Goal: Task Accomplishment & Management: Use online tool/utility

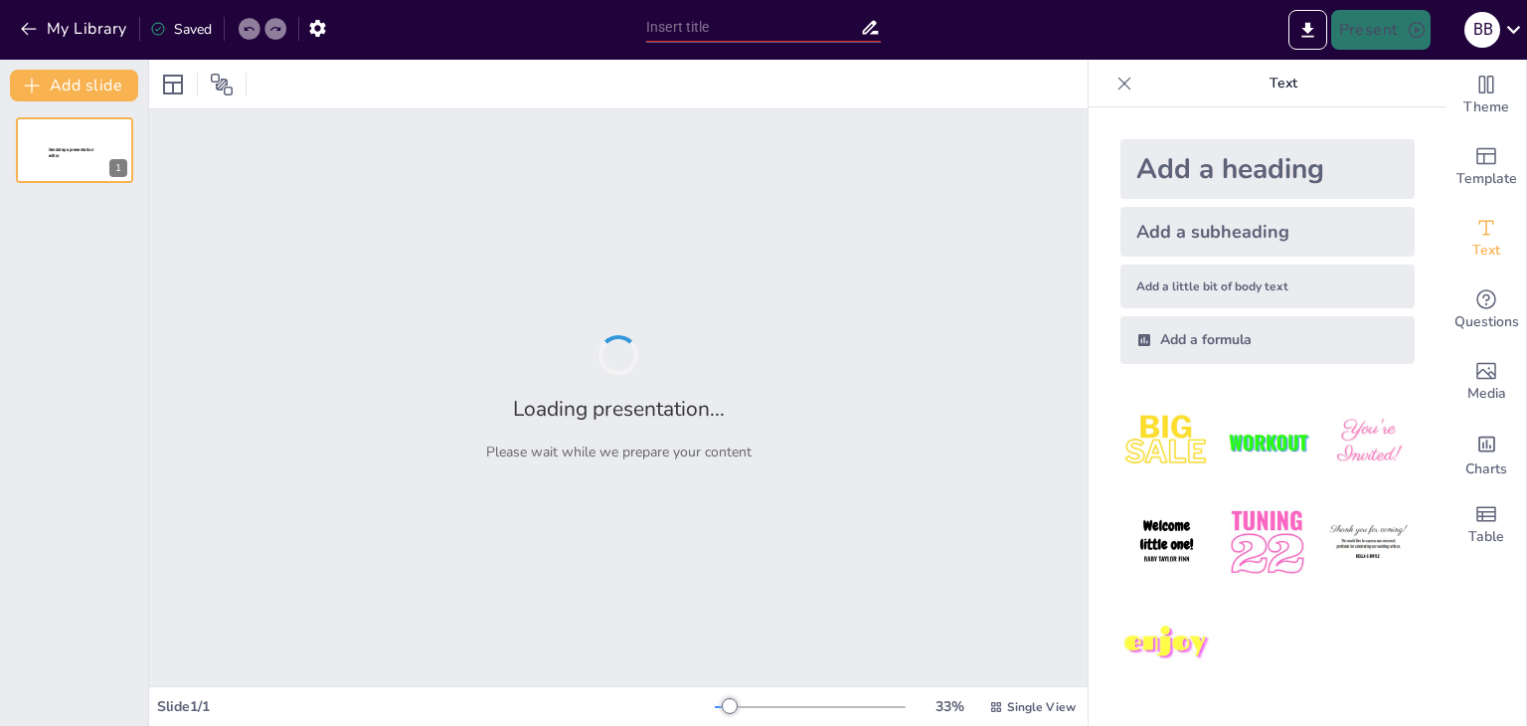
type input "Стратегічні напрямки діяльності підприємства: Виробництво, Інновації та Маркети…"
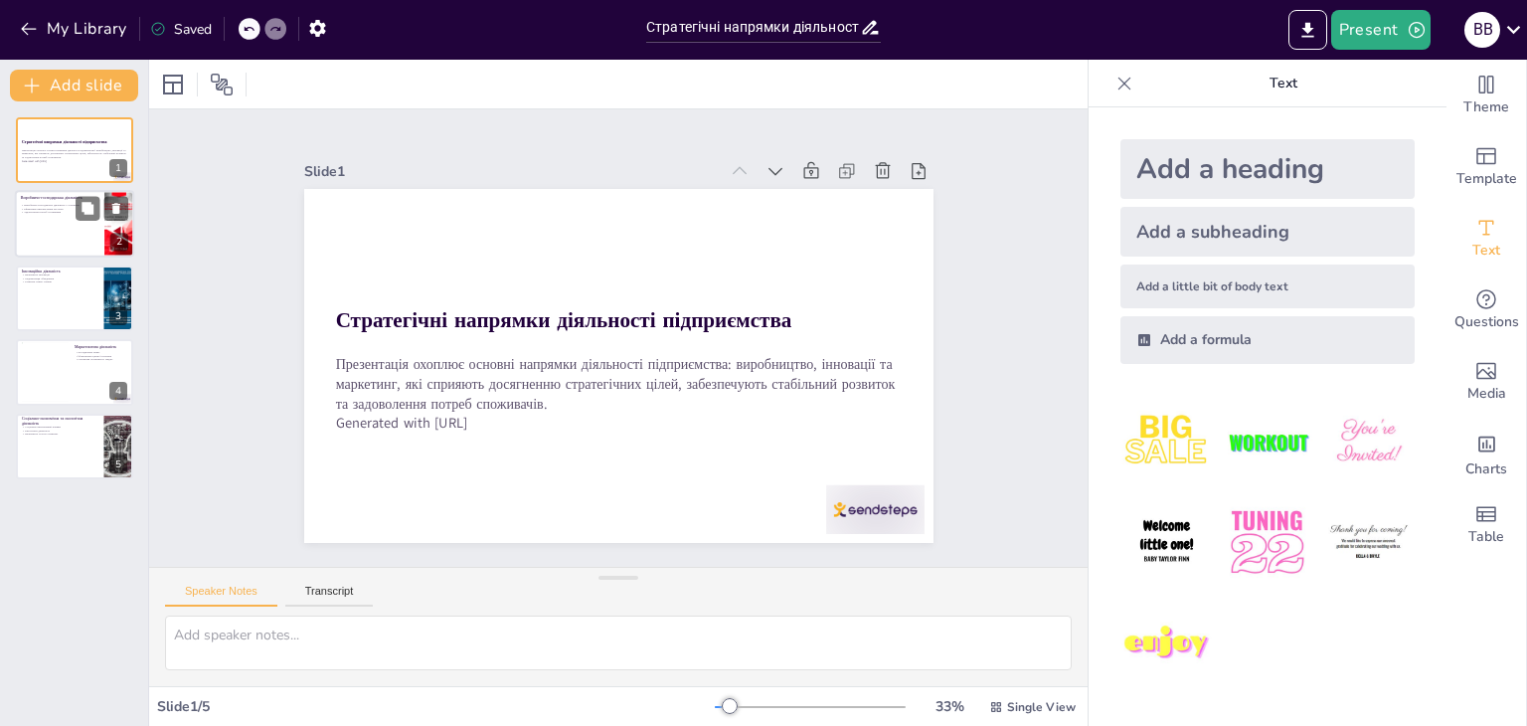
click at [55, 220] on div at bounding box center [74, 225] width 119 height 68
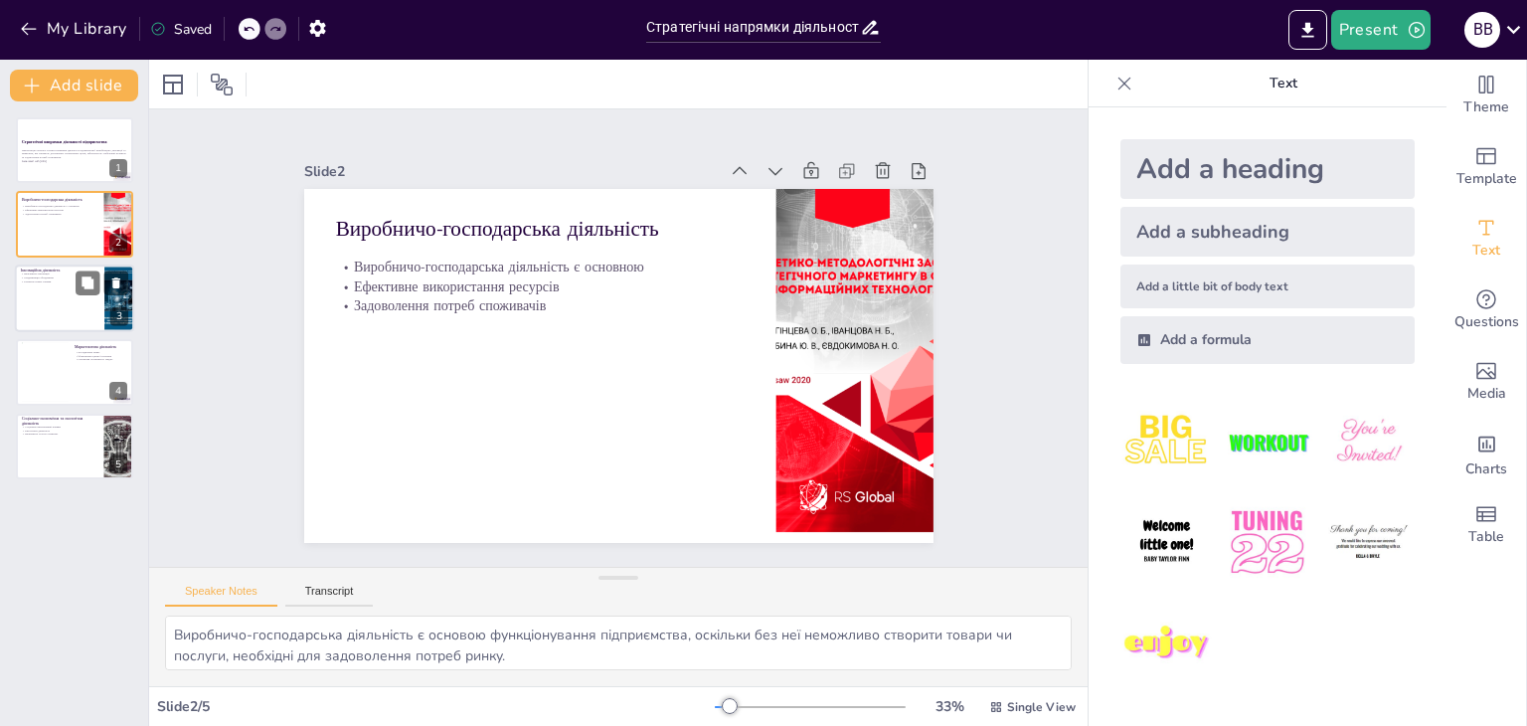
click at [67, 273] on p "Важливість інновацій" at bounding box center [60, 274] width 78 height 4
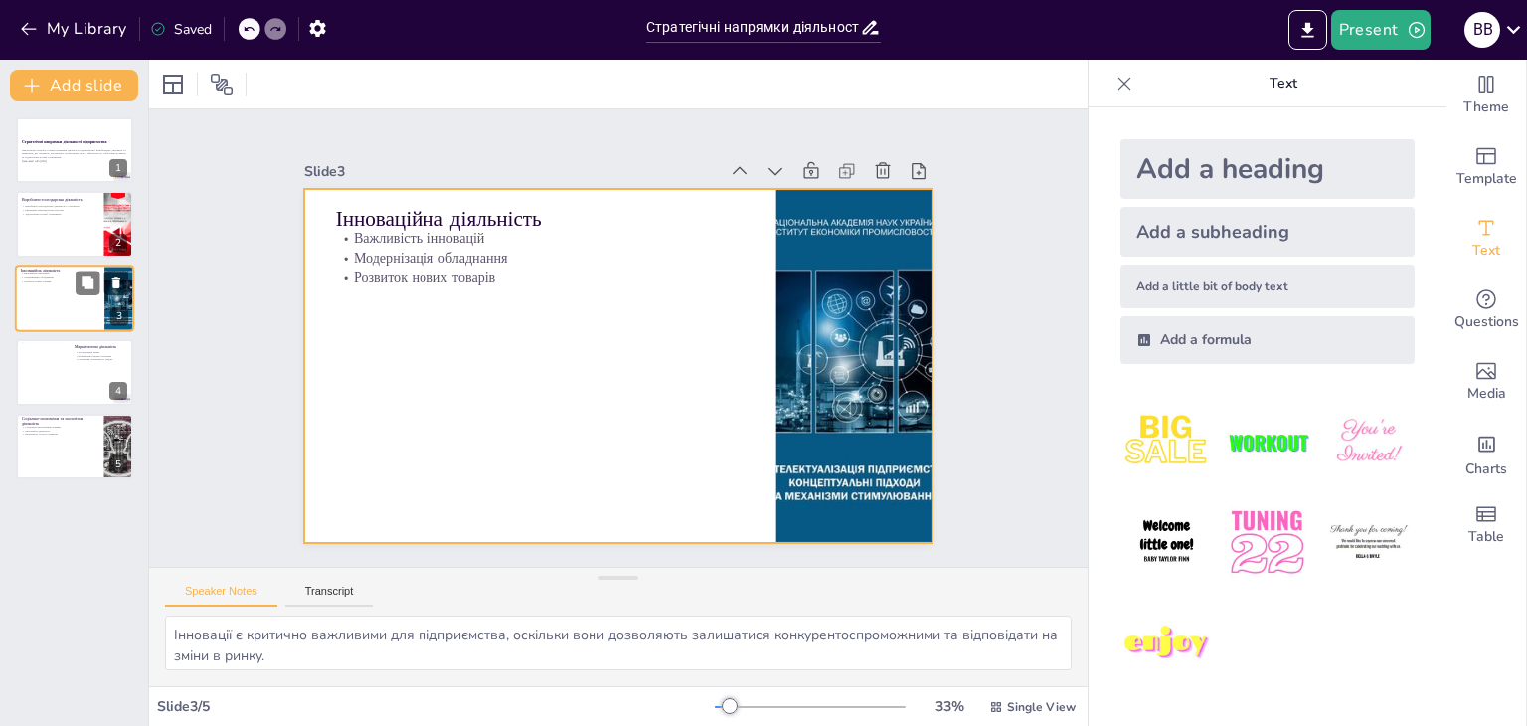
click at [64, 326] on div at bounding box center [74, 298] width 119 height 68
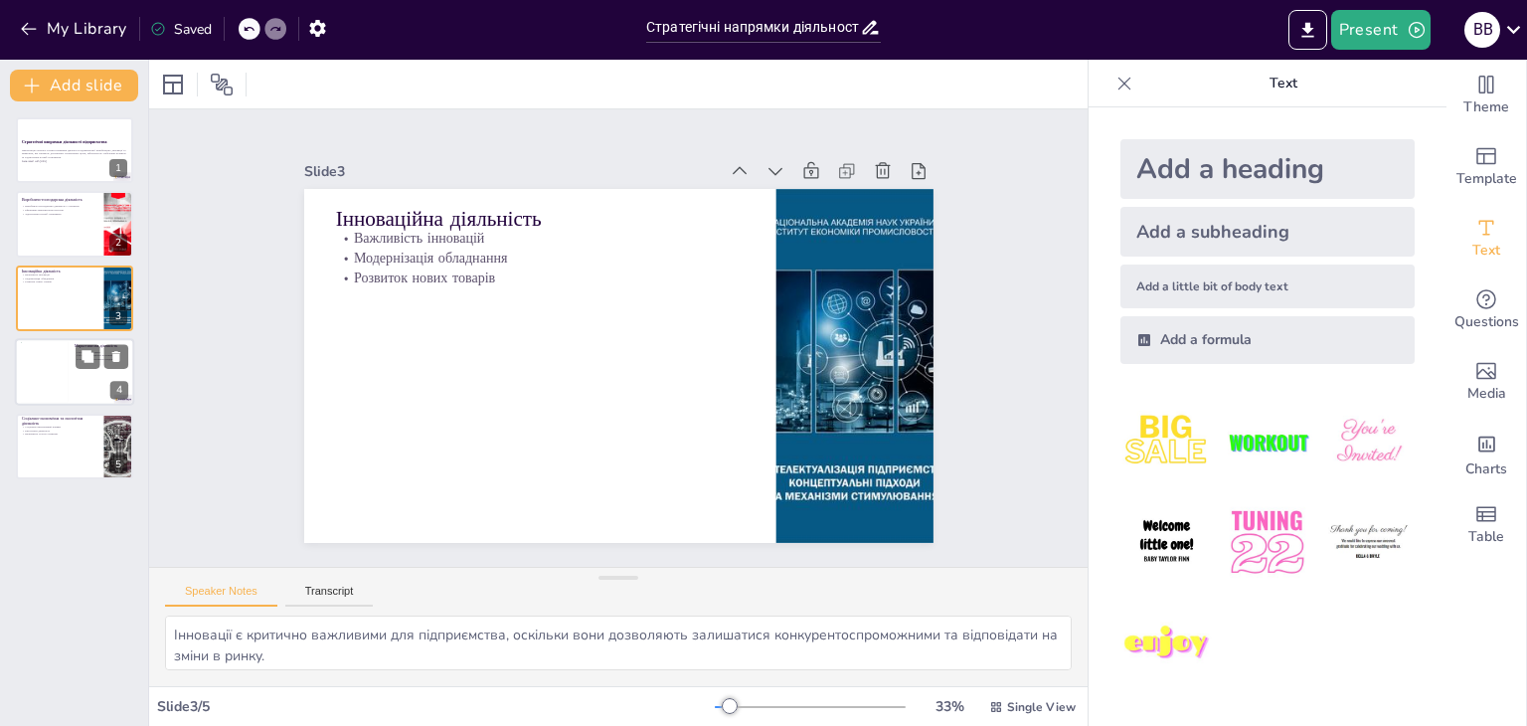
click at [74, 362] on div at bounding box center [74, 372] width 119 height 68
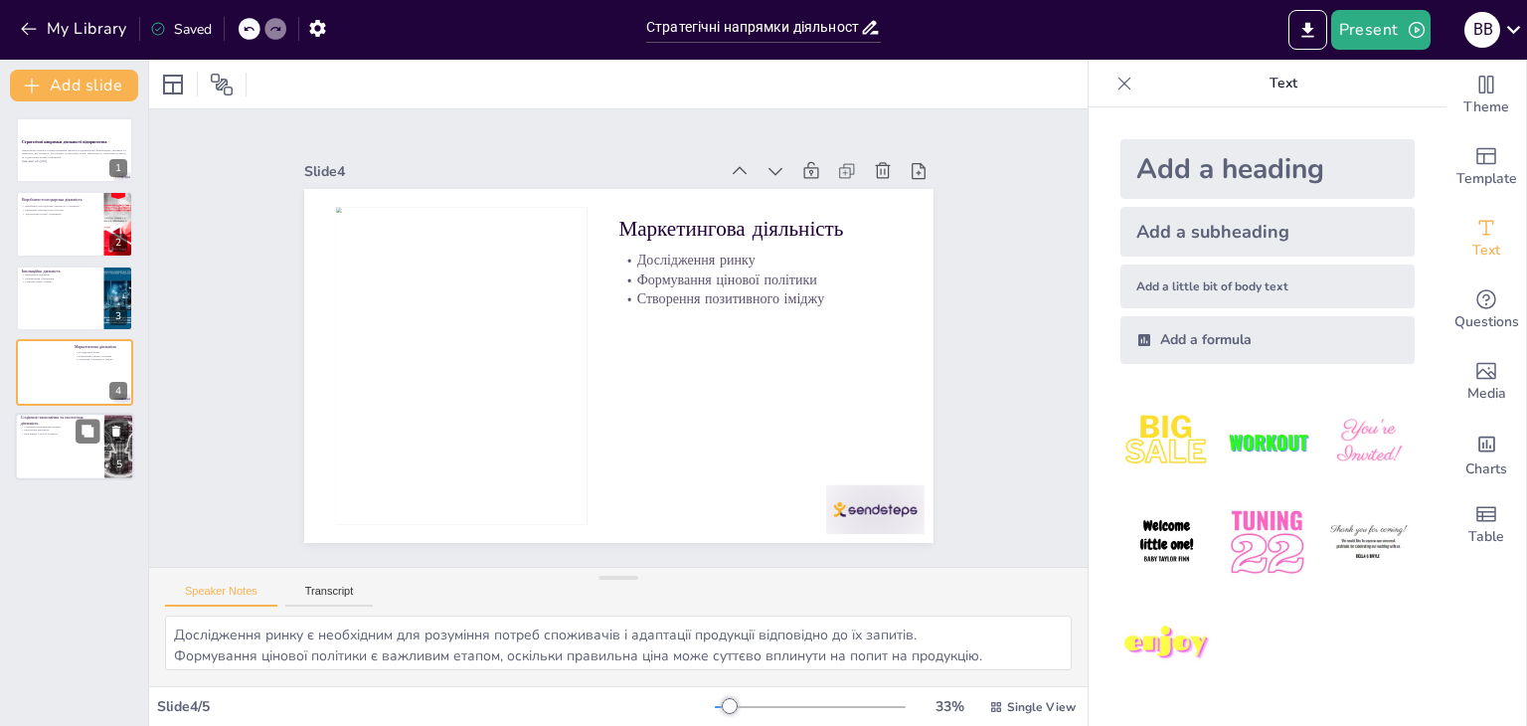
click at [62, 438] on div at bounding box center [74, 447] width 119 height 68
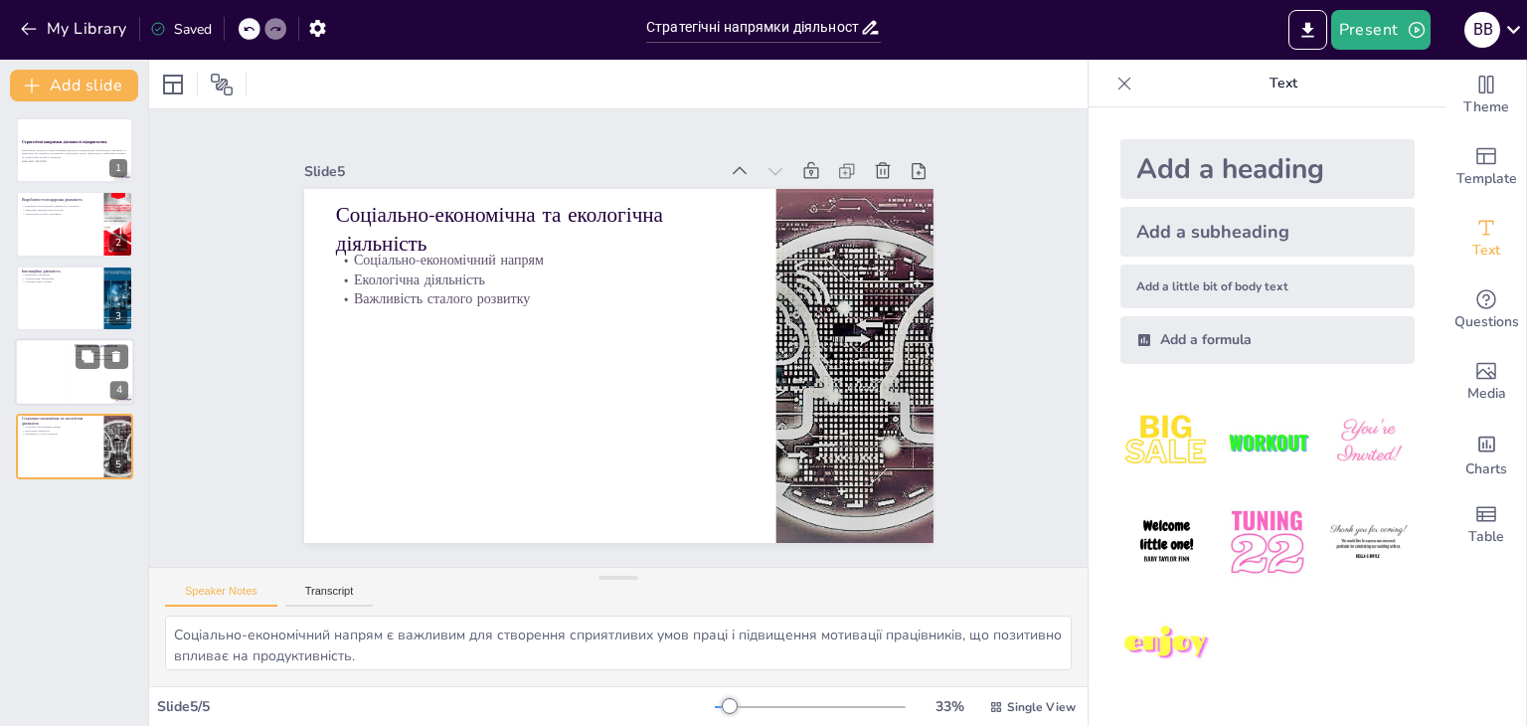
click at [50, 369] on div at bounding box center [45, 372] width 48 height 61
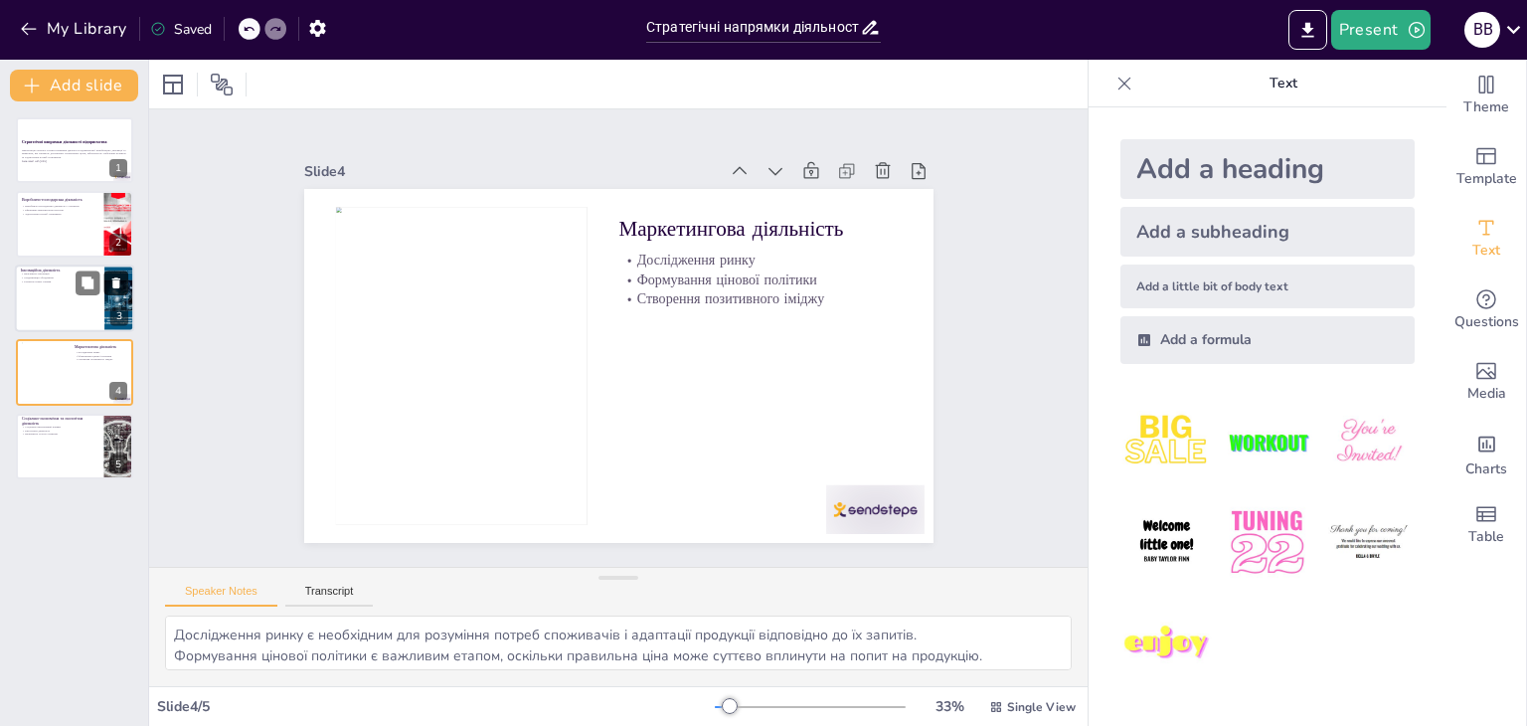
click at [117, 283] on icon at bounding box center [116, 282] width 8 height 11
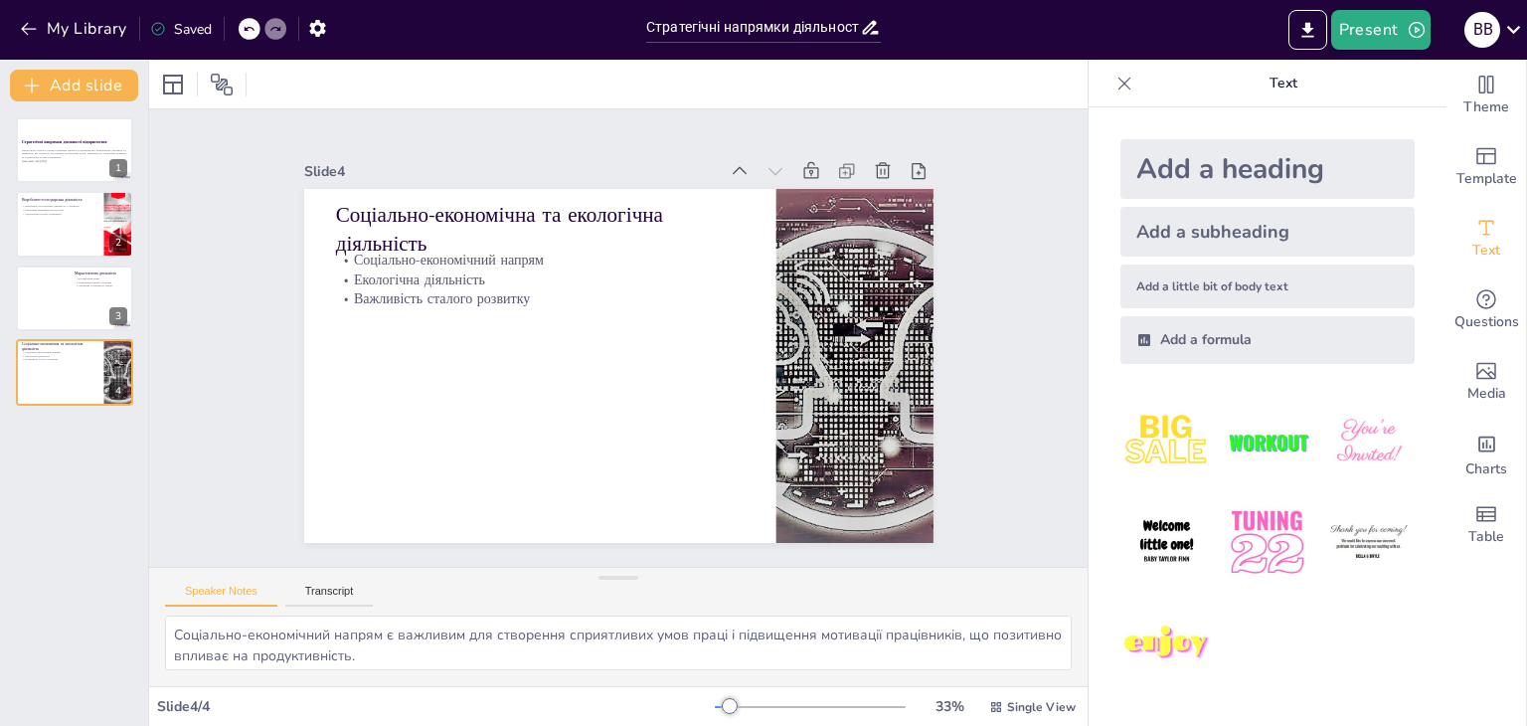
click at [134, 234] on div "Стратегічні напрямки діяльності підприємства Презентація охоплює основні напрям…" at bounding box center [74, 261] width 148 height 288
click at [85, 184] on div "Стратегічні напрямки діяльності підприємства Презентація охоплює основні напрям…" at bounding box center [74, 261] width 148 height 288
click at [95, 204] on button at bounding box center [88, 209] width 24 height 24
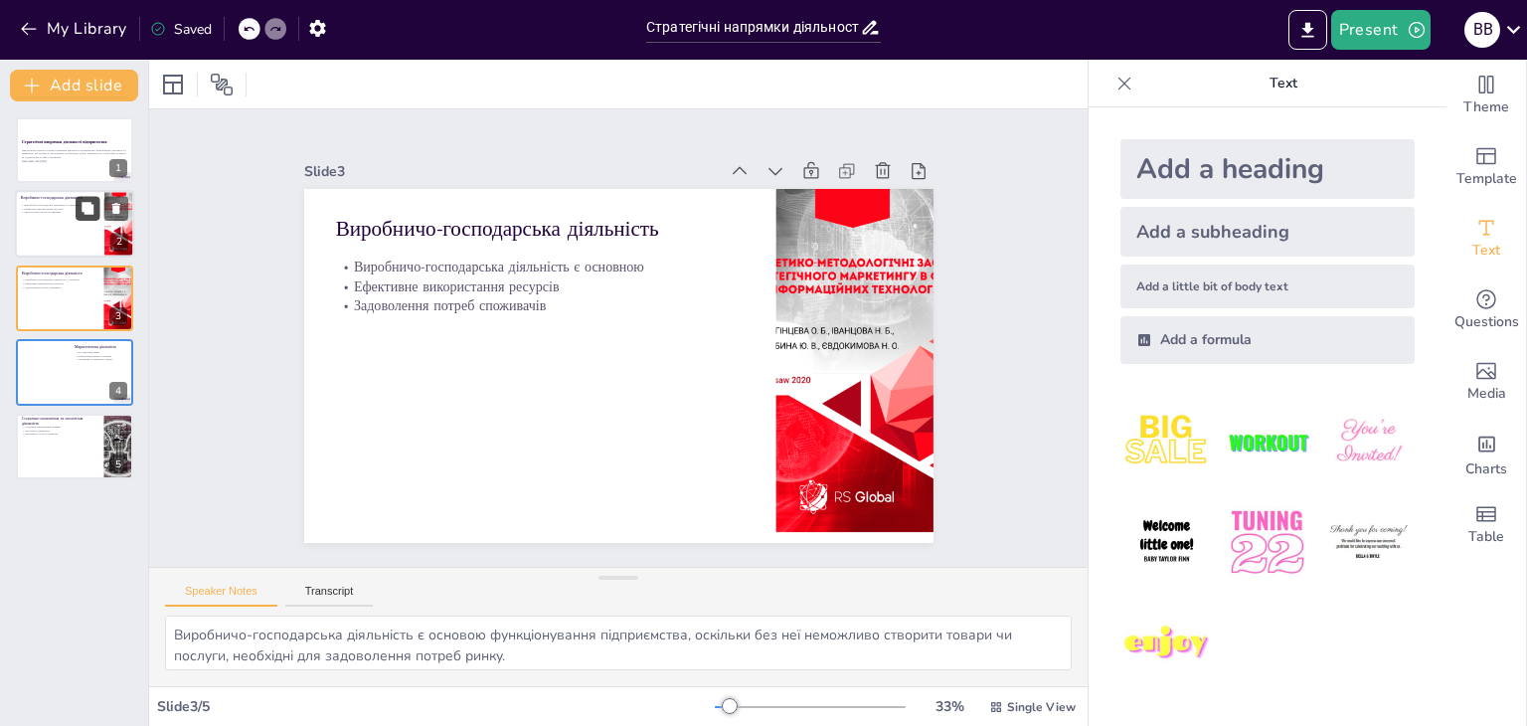
click at [88, 208] on icon at bounding box center [88, 209] width 12 height 12
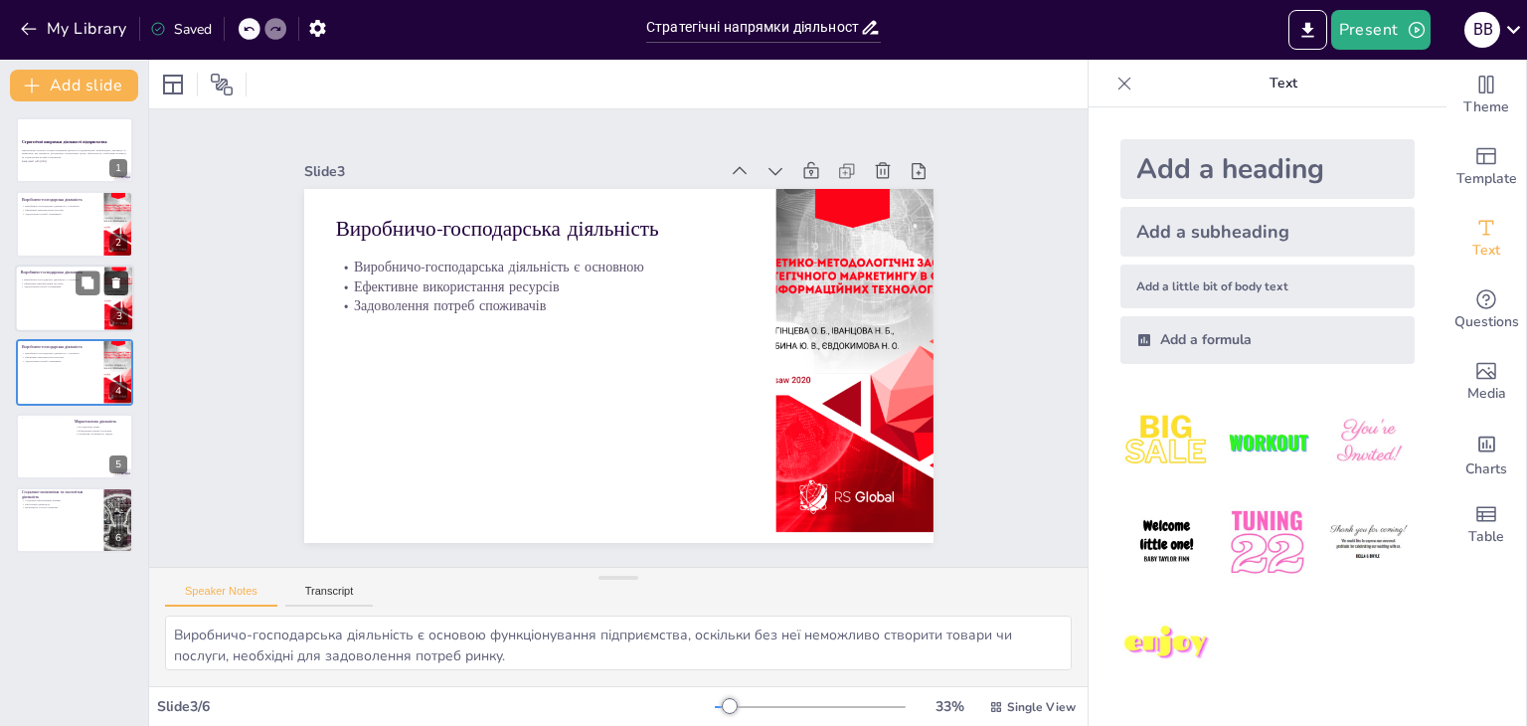
click at [121, 288] on icon at bounding box center [116, 282] width 14 height 14
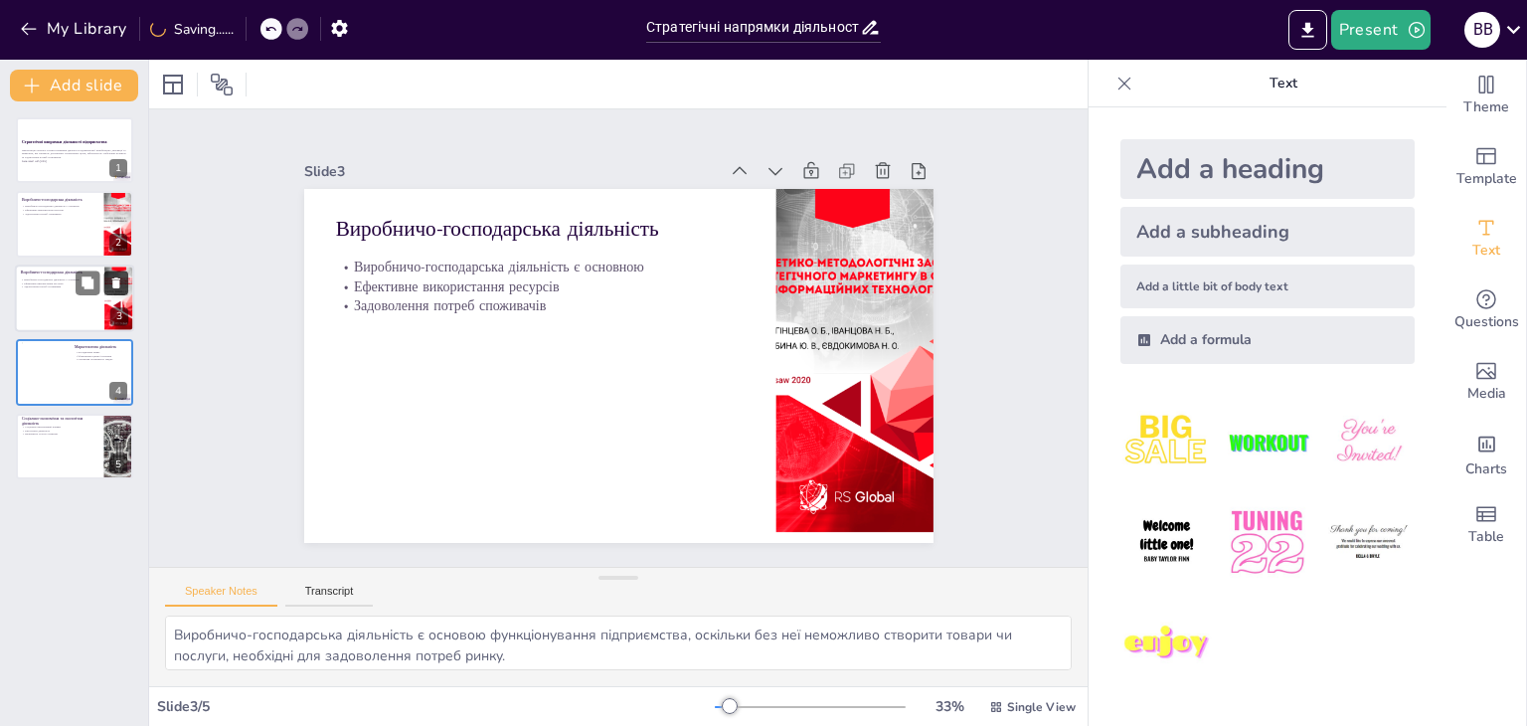
click at [121, 287] on icon at bounding box center [116, 282] width 14 height 14
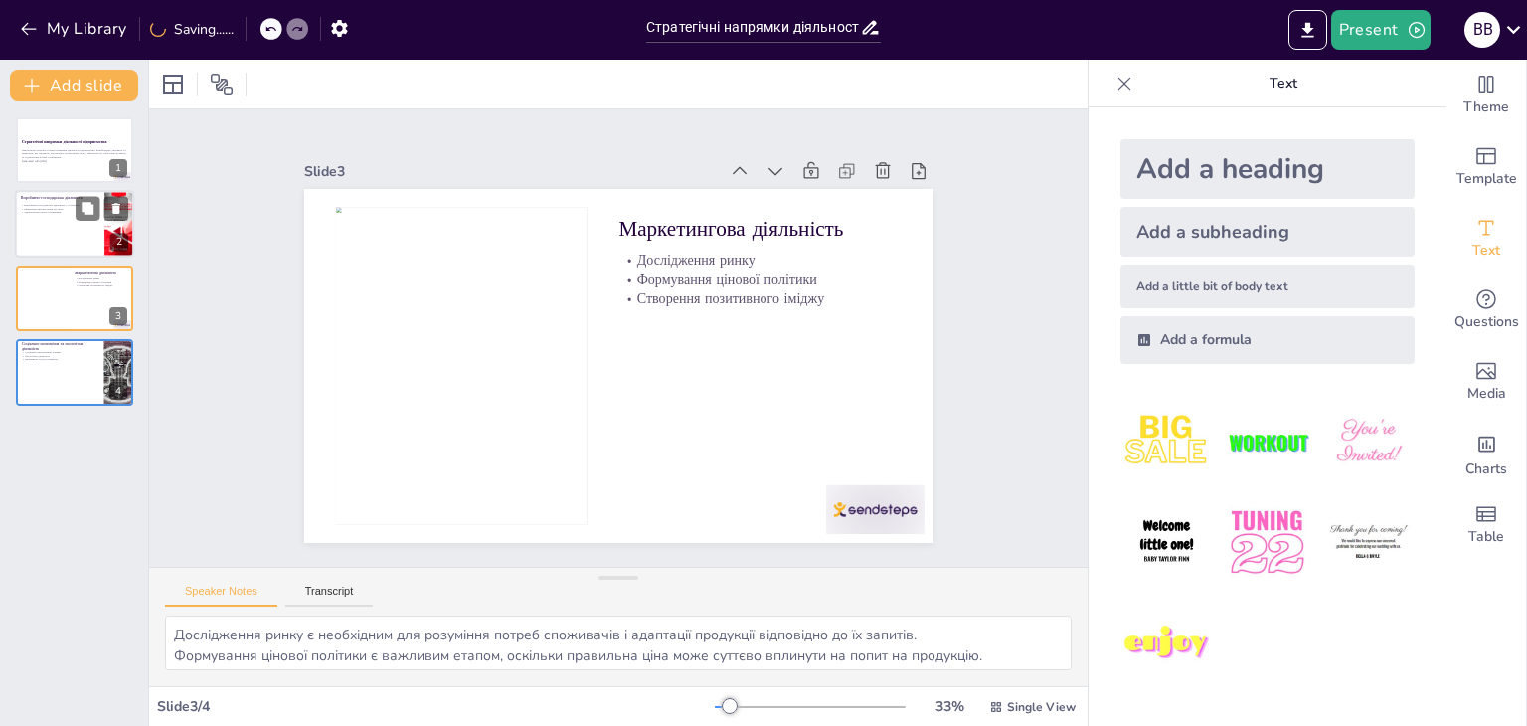
click at [61, 230] on div at bounding box center [74, 225] width 119 height 68
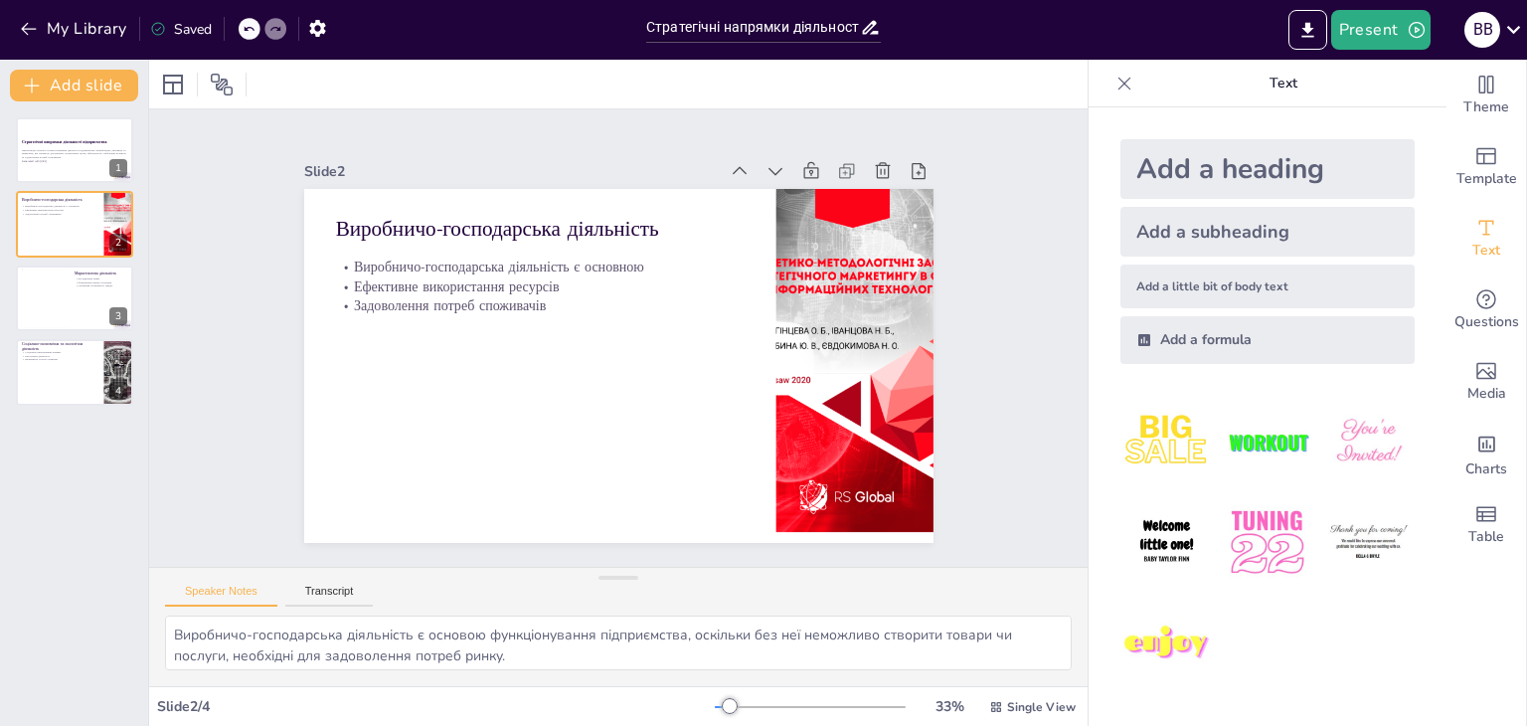
click at [260, 33] on div at bounding box center [263, 29] width 48 height 22
click at [251, 29] on icon at bounding box center [249, 29] width 12 height 12
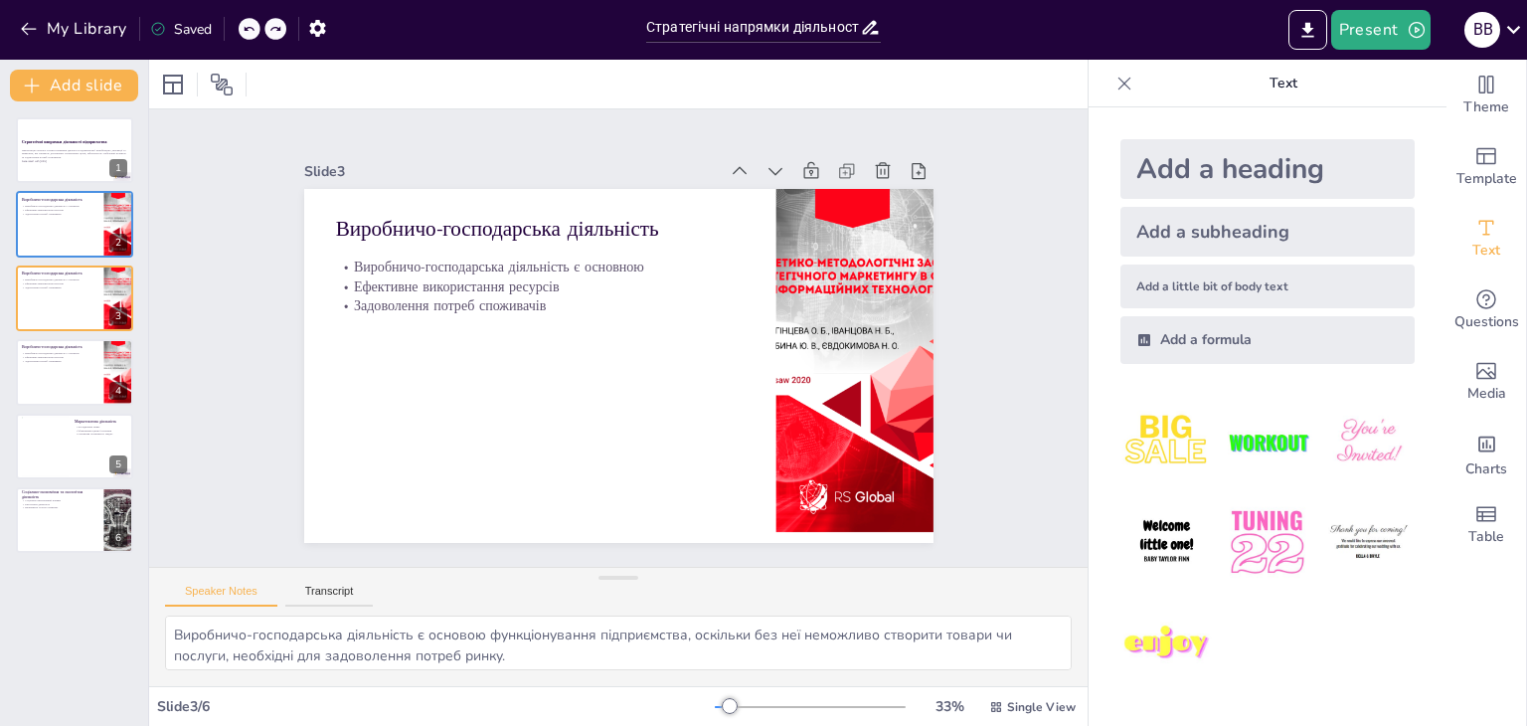
click at [251, 29] on icon at bounding box center [249, 29] width 12 height 12
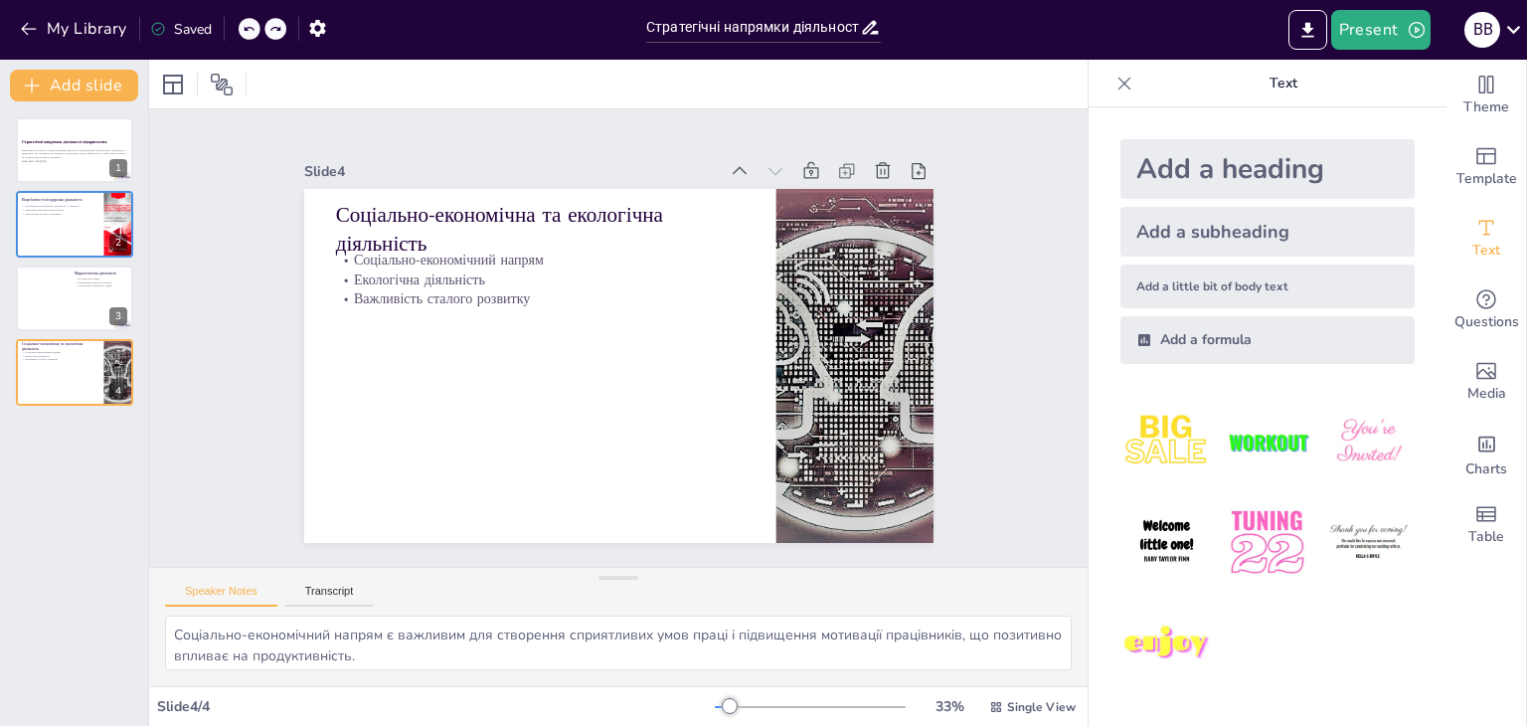
click at [251, 29] on icon at bounding box center [249, 29] width 12 height 12
type textarea "Дослідження ринку є необхідним для розуміння потреб споживачів і адаптації прод…"
click at [251, 29] on icon at bounding box center [249, 29] width 12 height 12
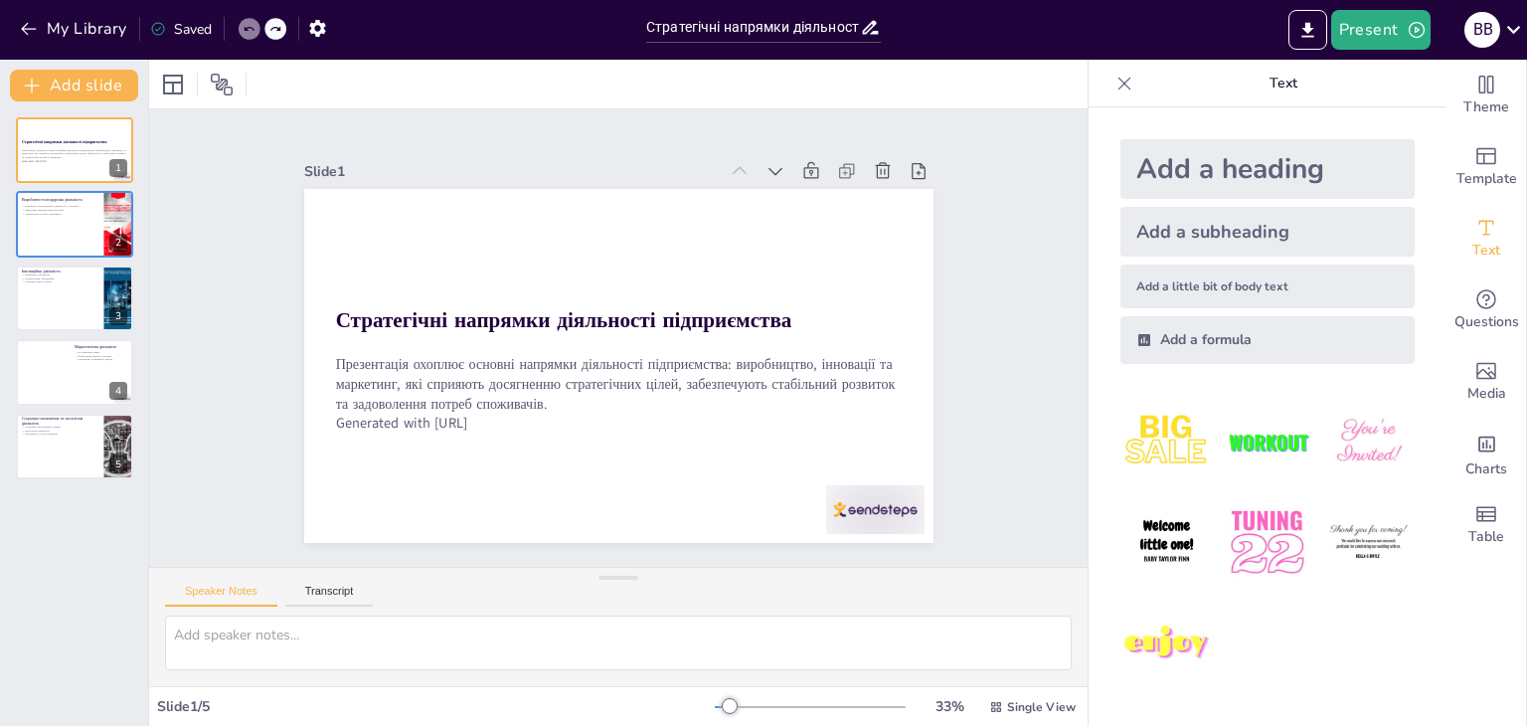
click at [251, 29] on icon at bounding box center [249, 29] width 12 height 12
click at [1491, 104] on span "Theme" at bounding box center [1486, 107] width 46 height 22
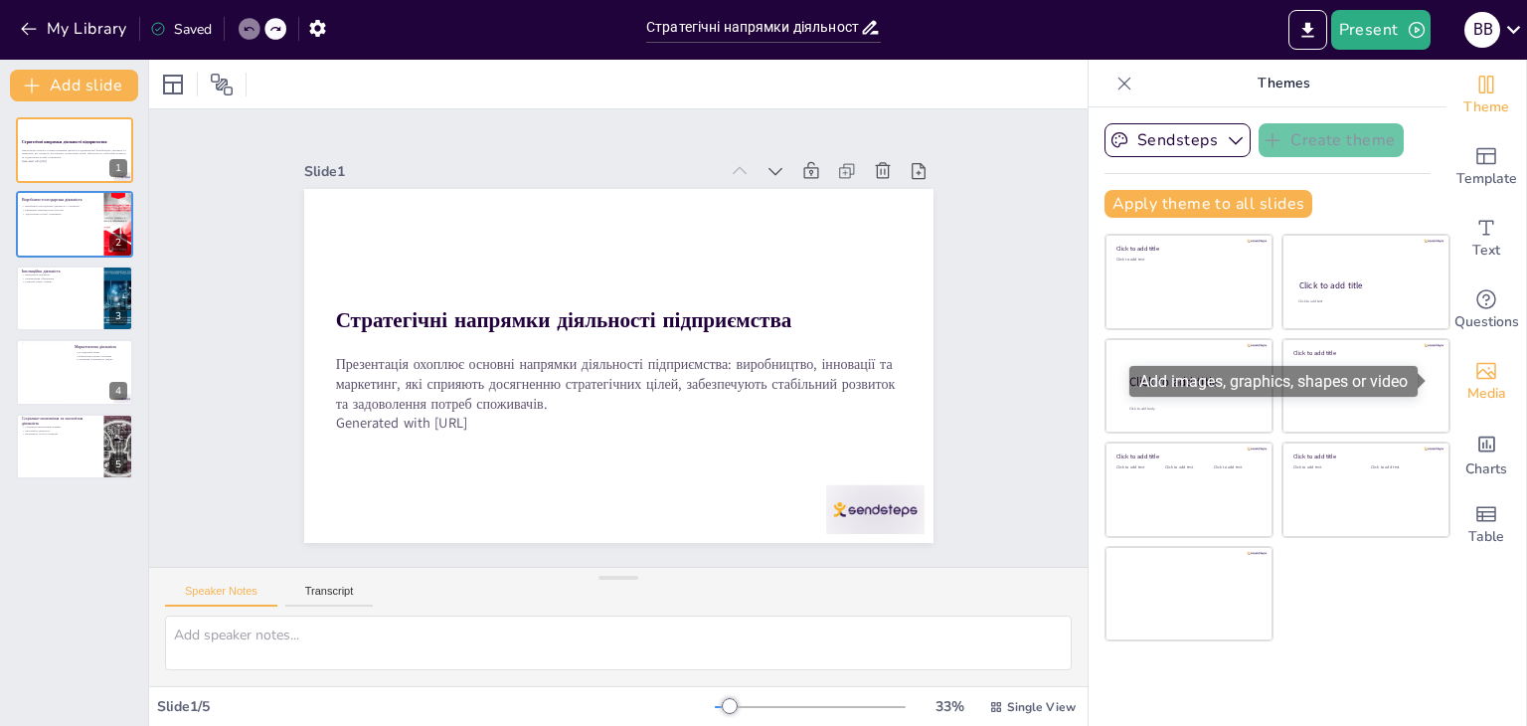
click at [1467, 390] on span "Media" at bounding box center [1486, 394] width 39 height 22
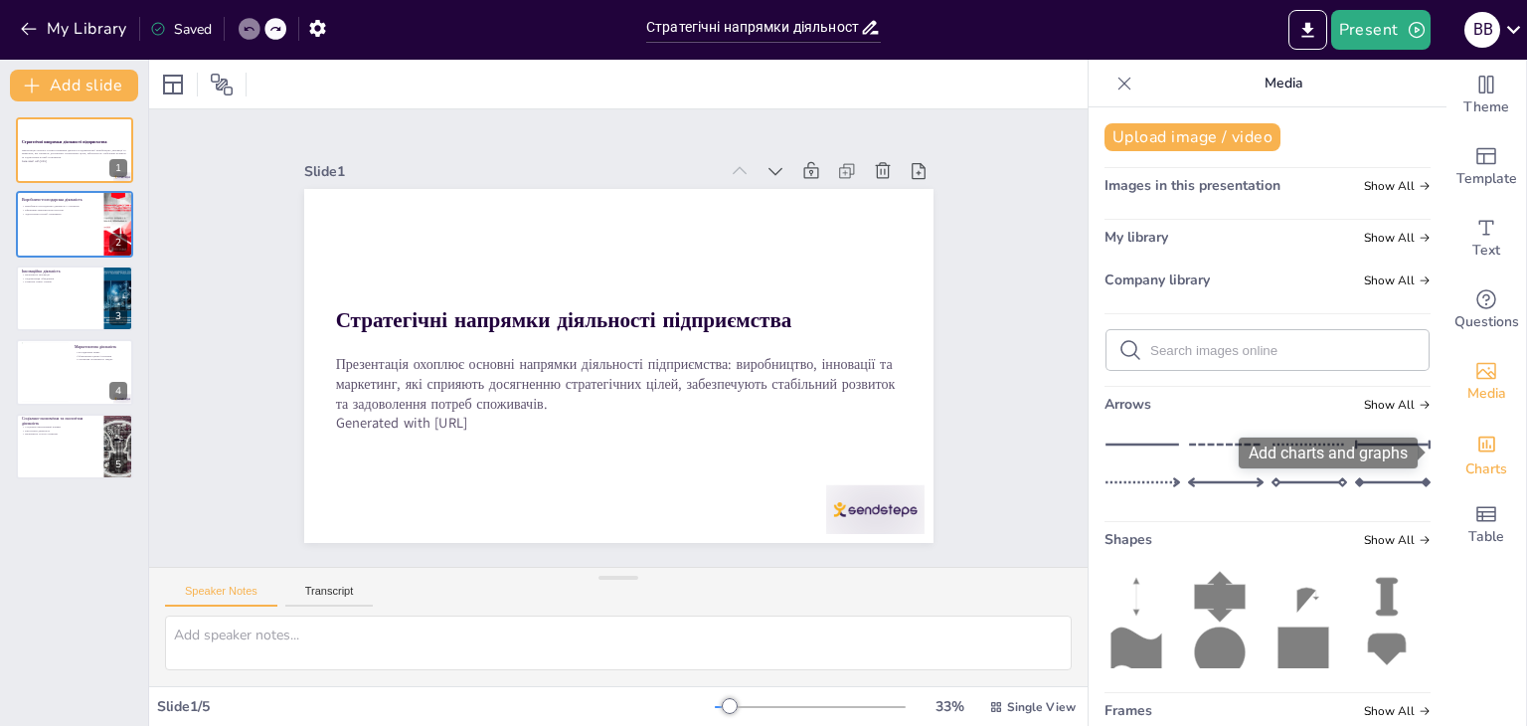
click at [1491, 458] on span "Charts" at bounding box center [1486, 469] width 42 height 22
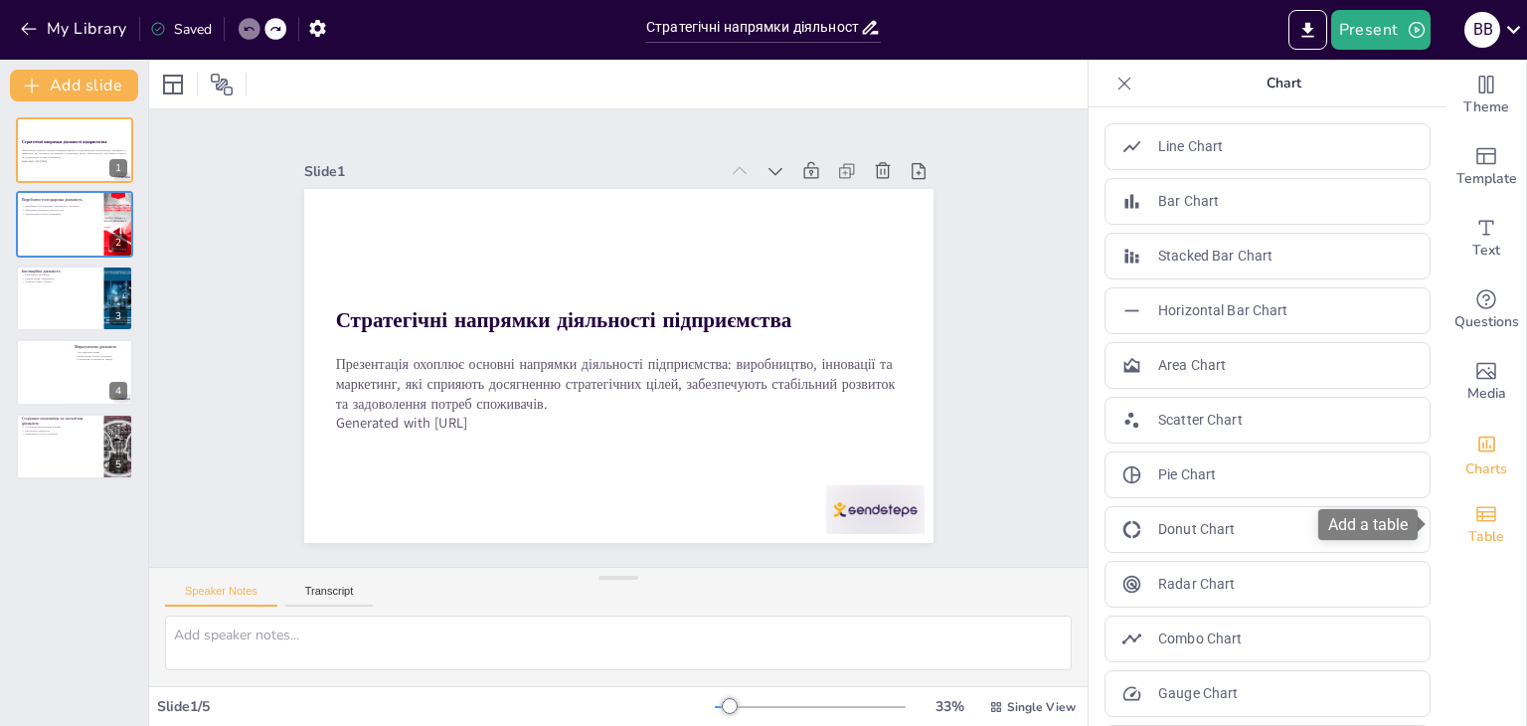
click at [1487, 517] on div "Table" at bounding box center [1486, 525] width 80 height 72
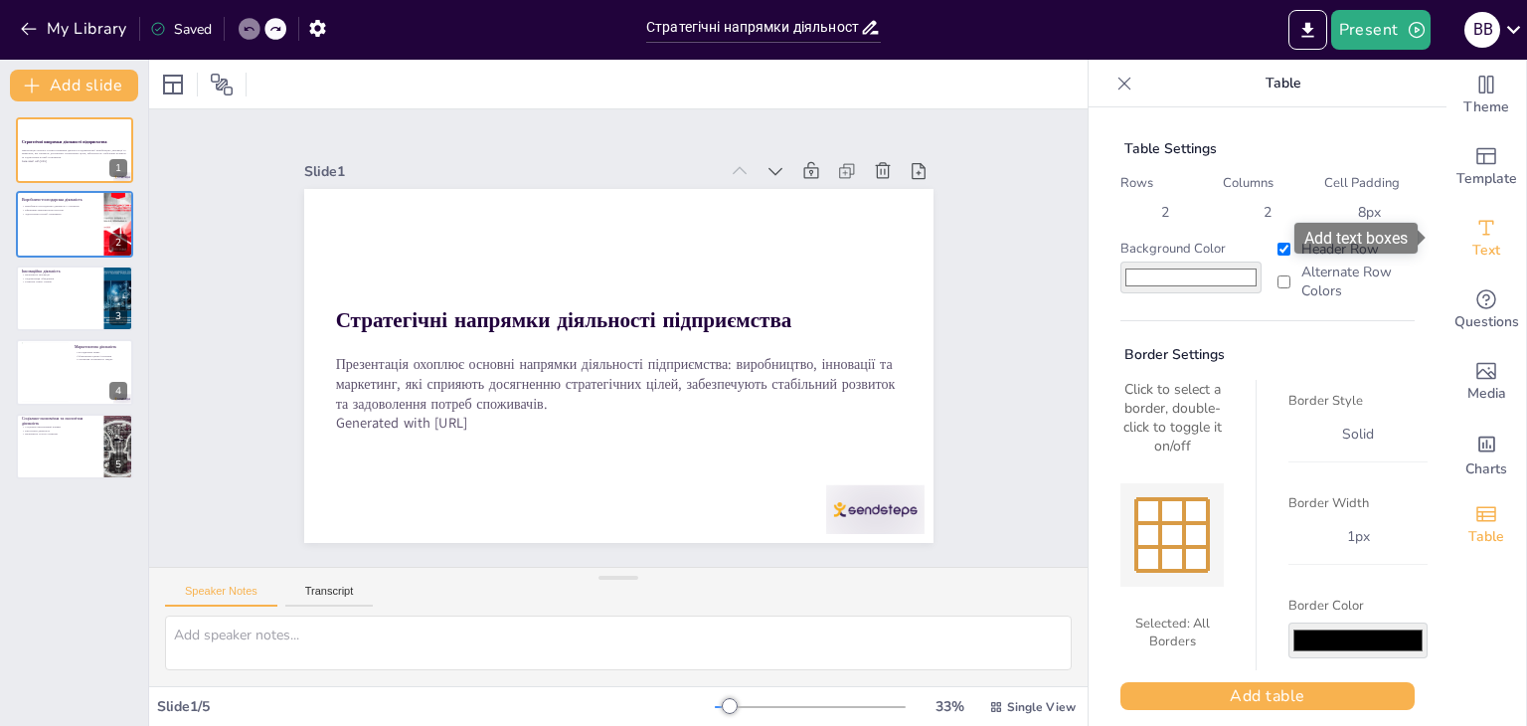
click at [1474, 226] on icon "Add text boxes" at bounding box center [1486, 228] width 24 height 24
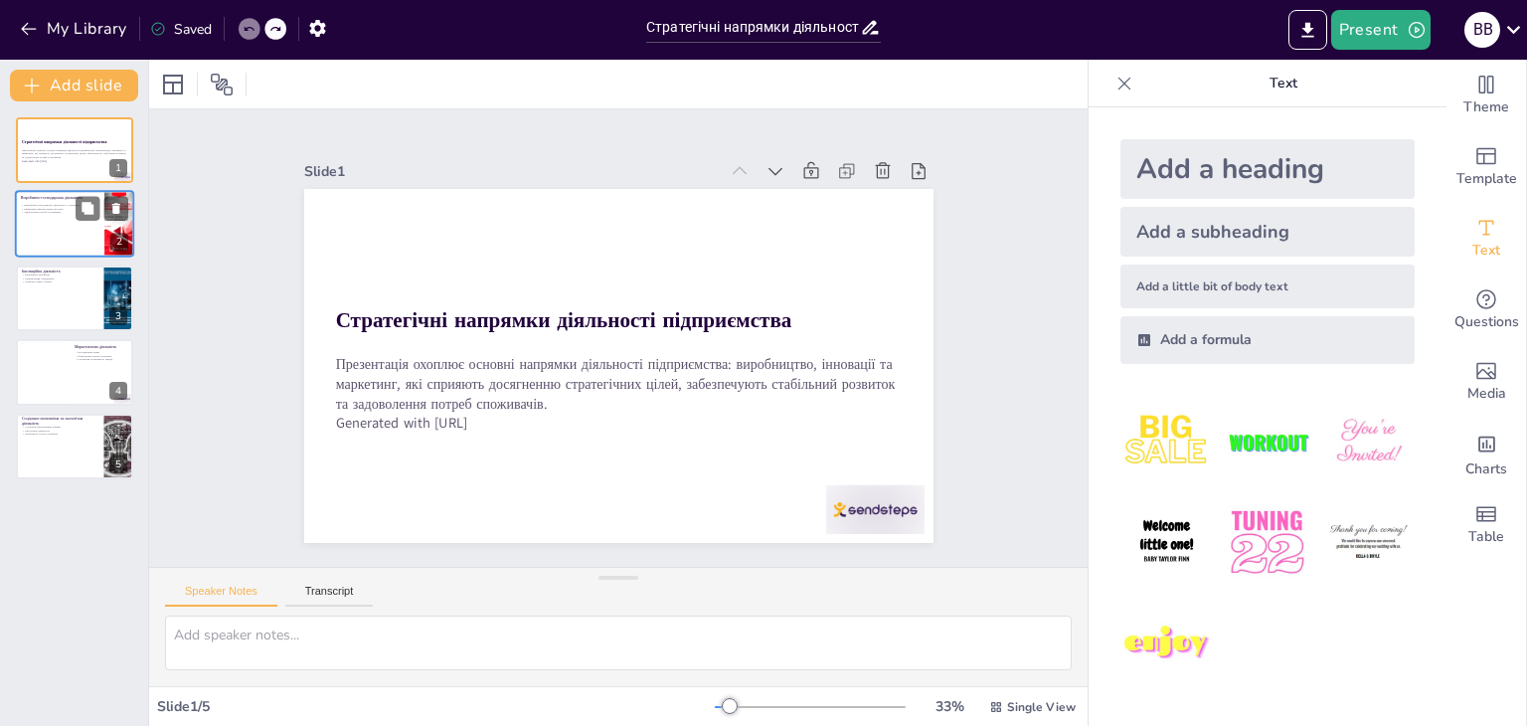
click at [32, 220] on div at bounding box center [74, 225] width 119 height 68
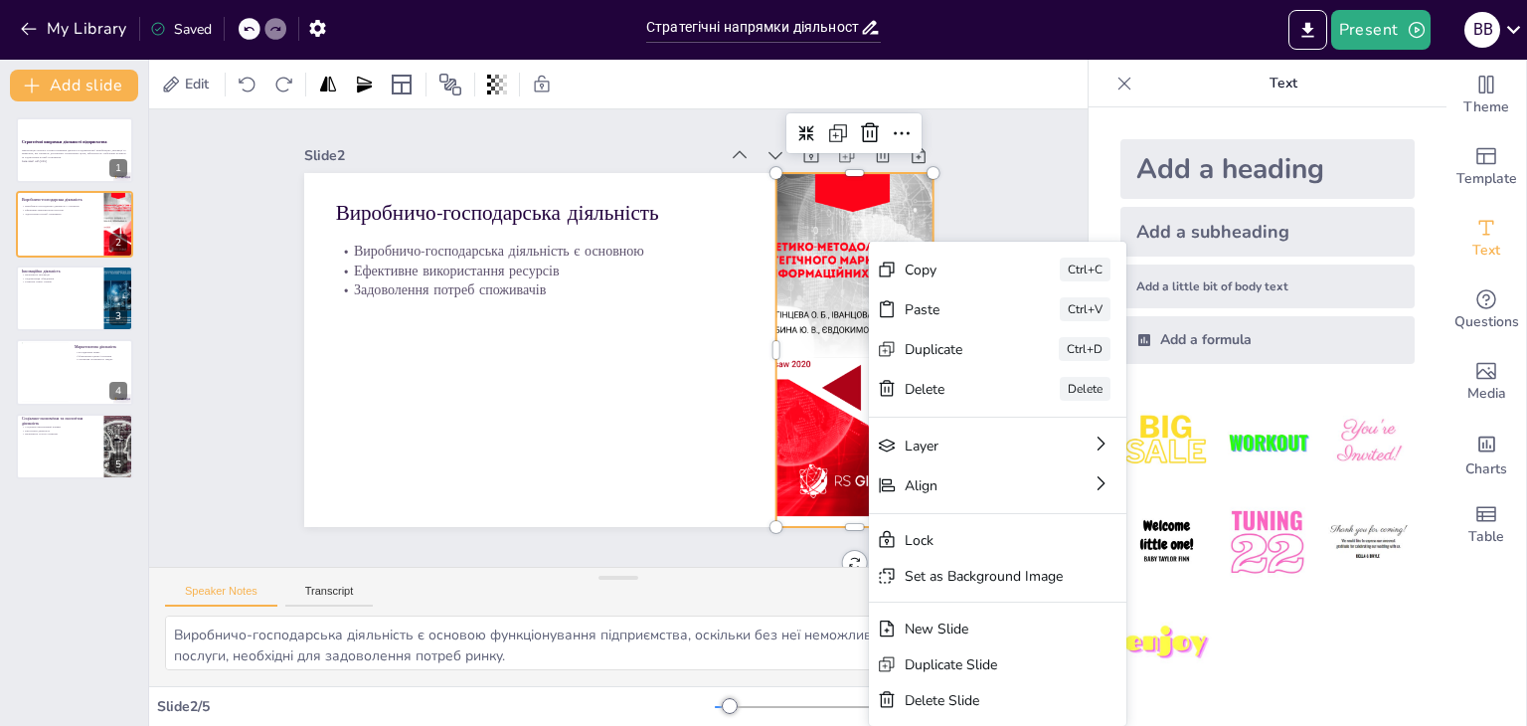
scroll to position [31, 0]
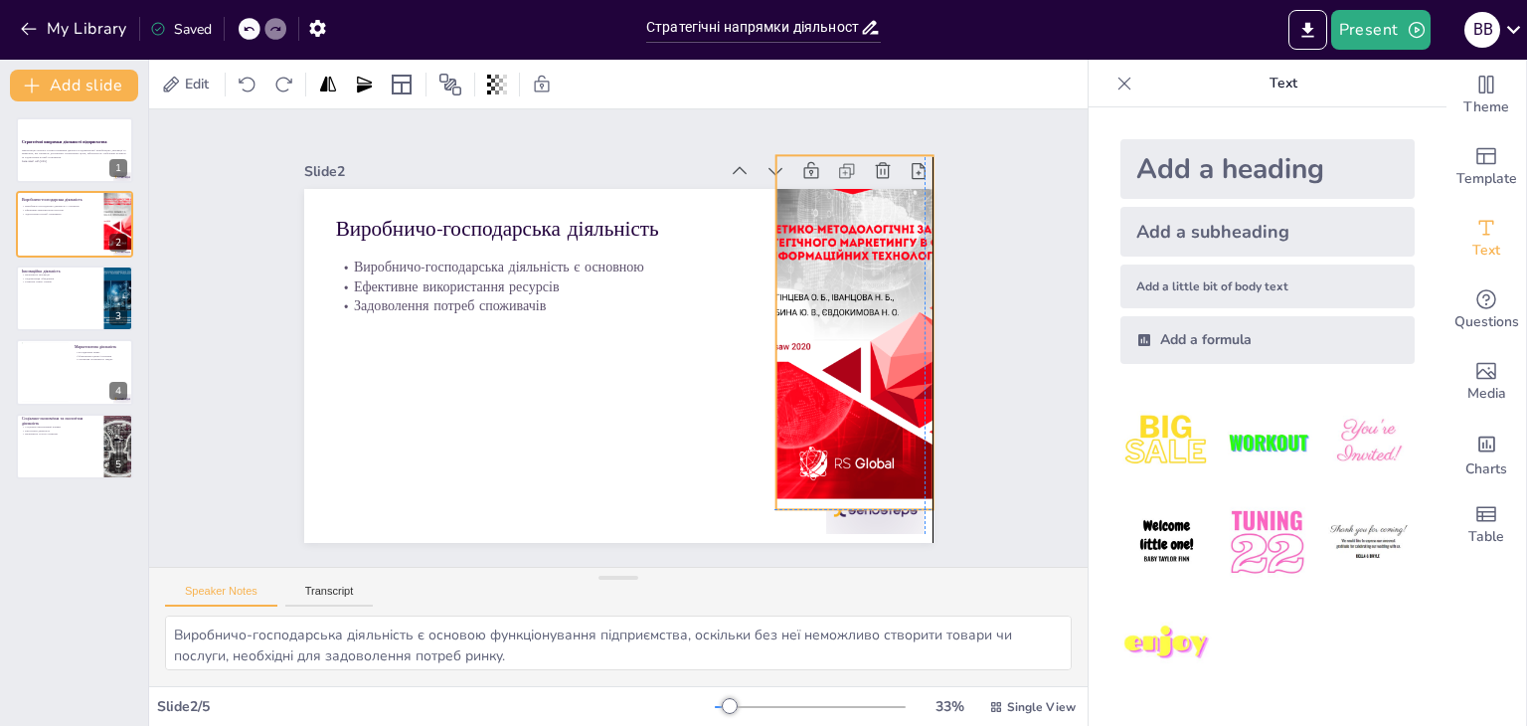
click at [845, 333] on div at bounding box center [797, 491] width 422 height 430
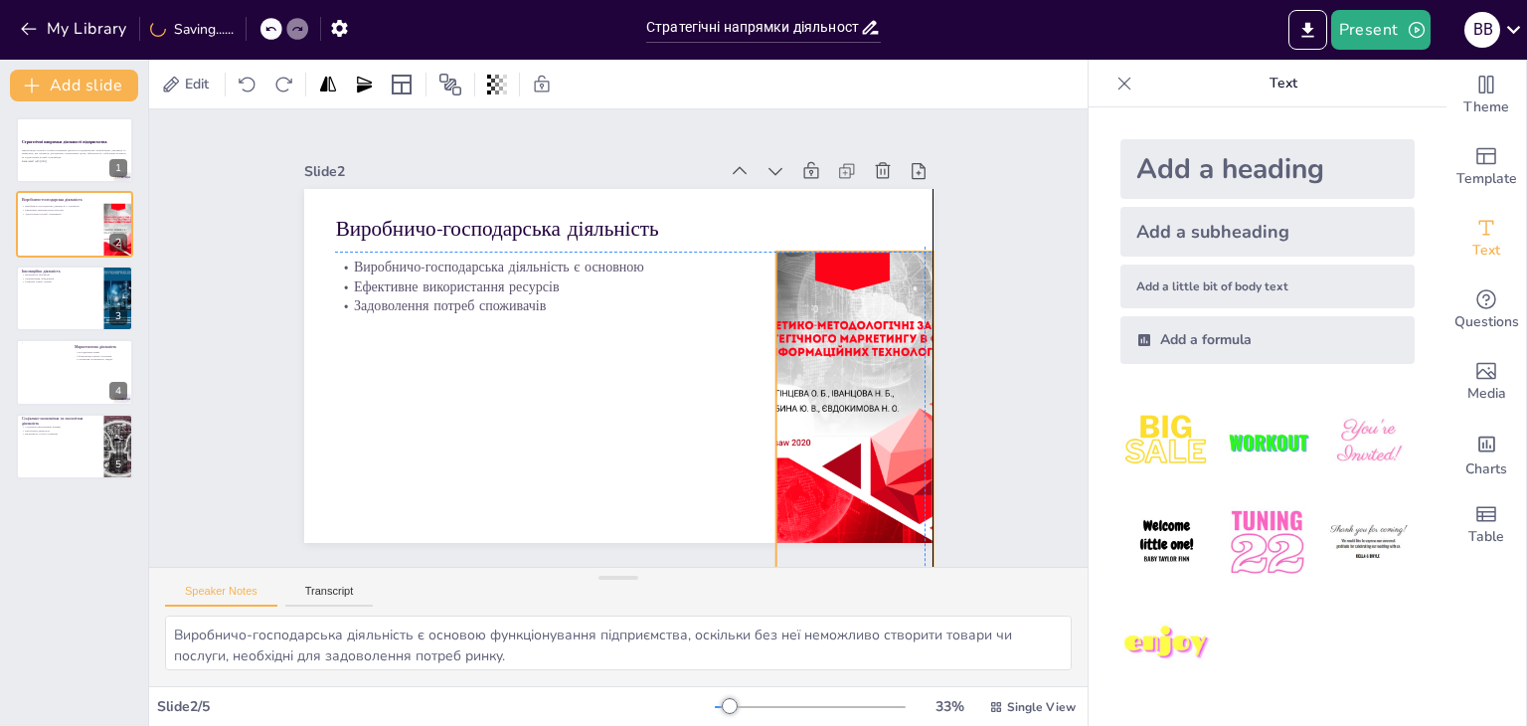
drag, startPoint x: 859, startPoint y: 391, endPoint x: 855, endPoint y: 457, distance: 66.7
click at [742, 457] on div at bounding box center [553, 581] width 378 height 285
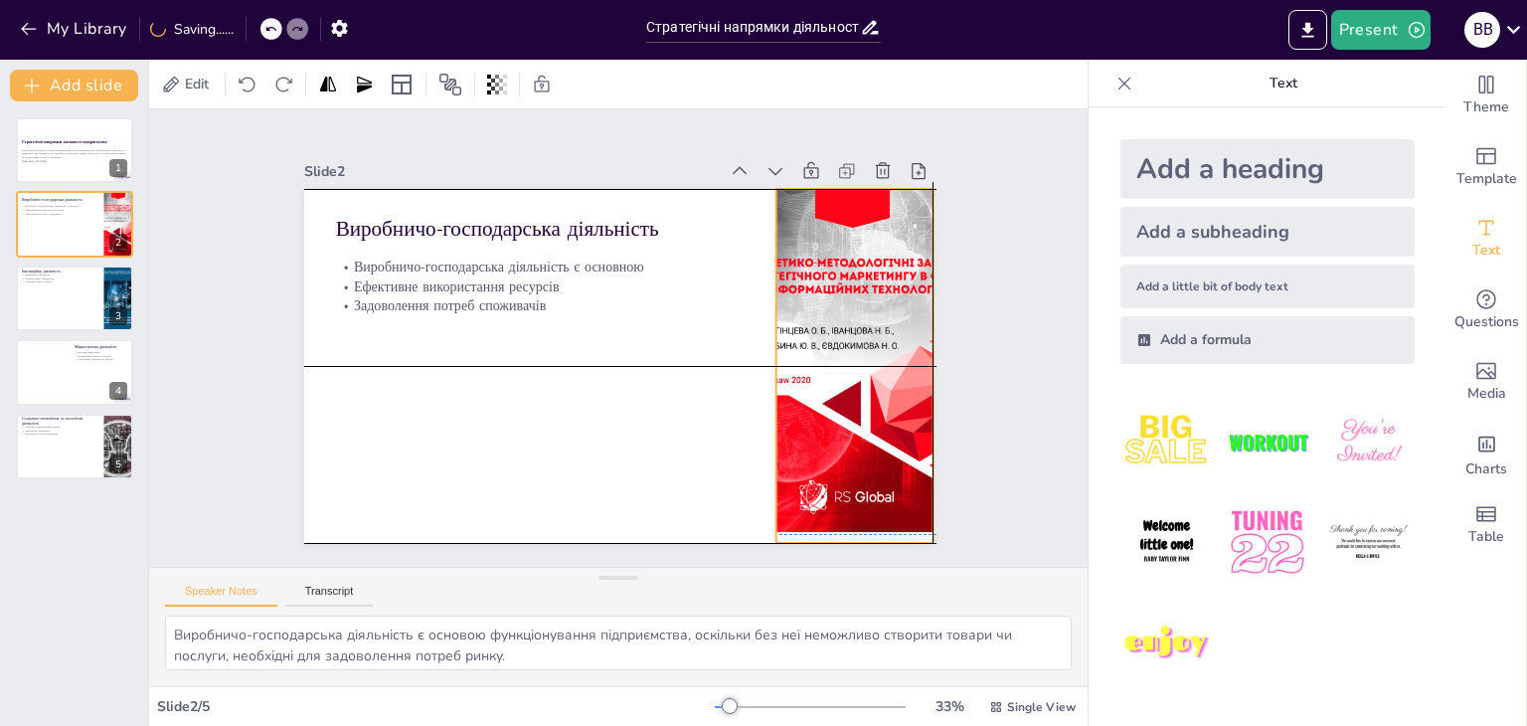
drag, startPoint x: 785, startPoint y: 421, endPoint x: 782, endPoint y: 352, distance: 69.6
click at [787, 260] on div at bounding box center [597, 101] width 399 height 318
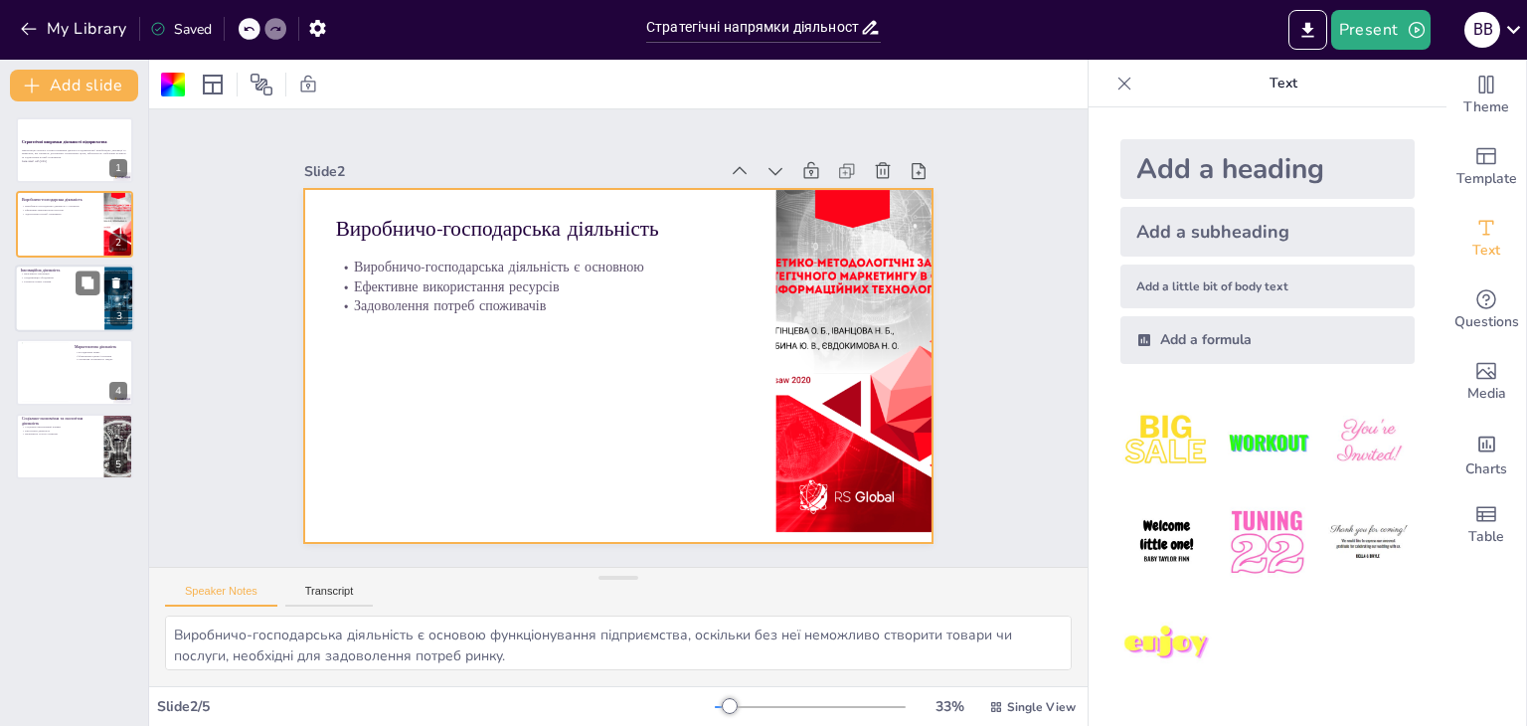
click at [109, 308] on div at bounding box center [119, 298] width 48 height 68
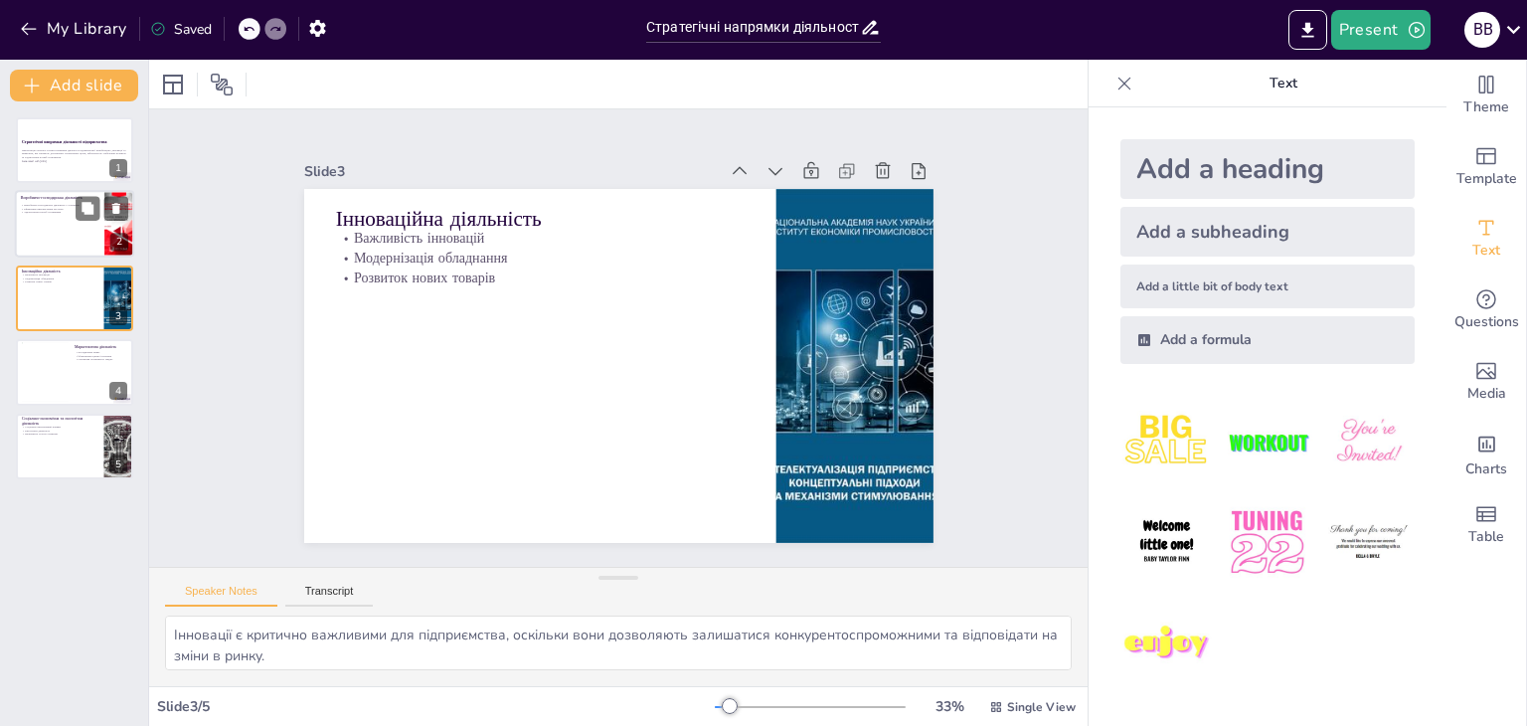
click at [65, 220] on div at bounding box center [74, 225] width 119 height 68
type textarea "Виробничо-господарська діяльність є основою функціонування підприємства, оскіль…"
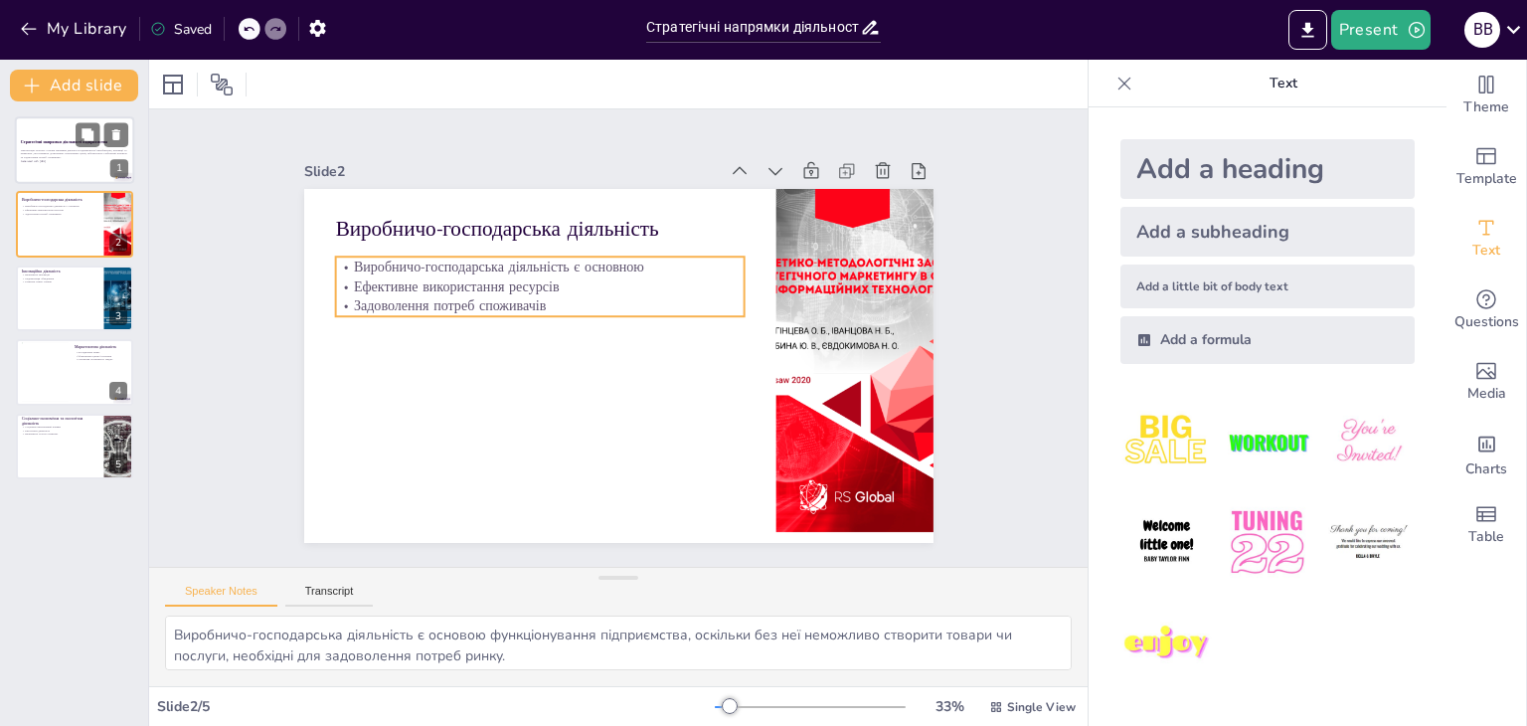
click at [48, 155] on p "Презентація охоплює основні напрямки діяльності підприємства: виробництво, інно…" at bounding box center [74, 153] width 107 height 11
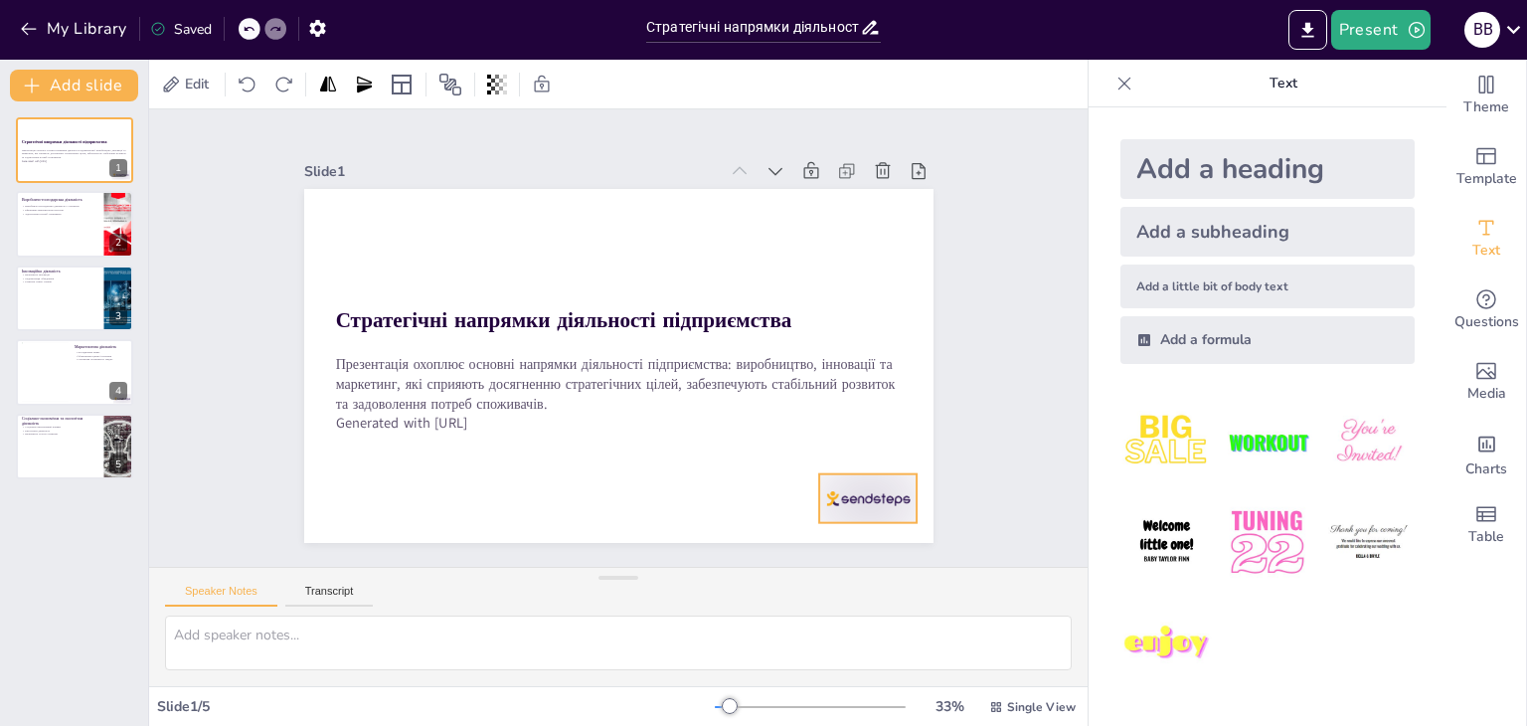
drag, startPoint x: 858, startPoint y: 501, endPoint x: 840, endPoint y: 487, distance: 22.7
click at [842, 529] on div at bounding box center [805, 568] width 108 height 78
click at [790, 553] on icon at bounding box center [773, 570] width 34 height 34
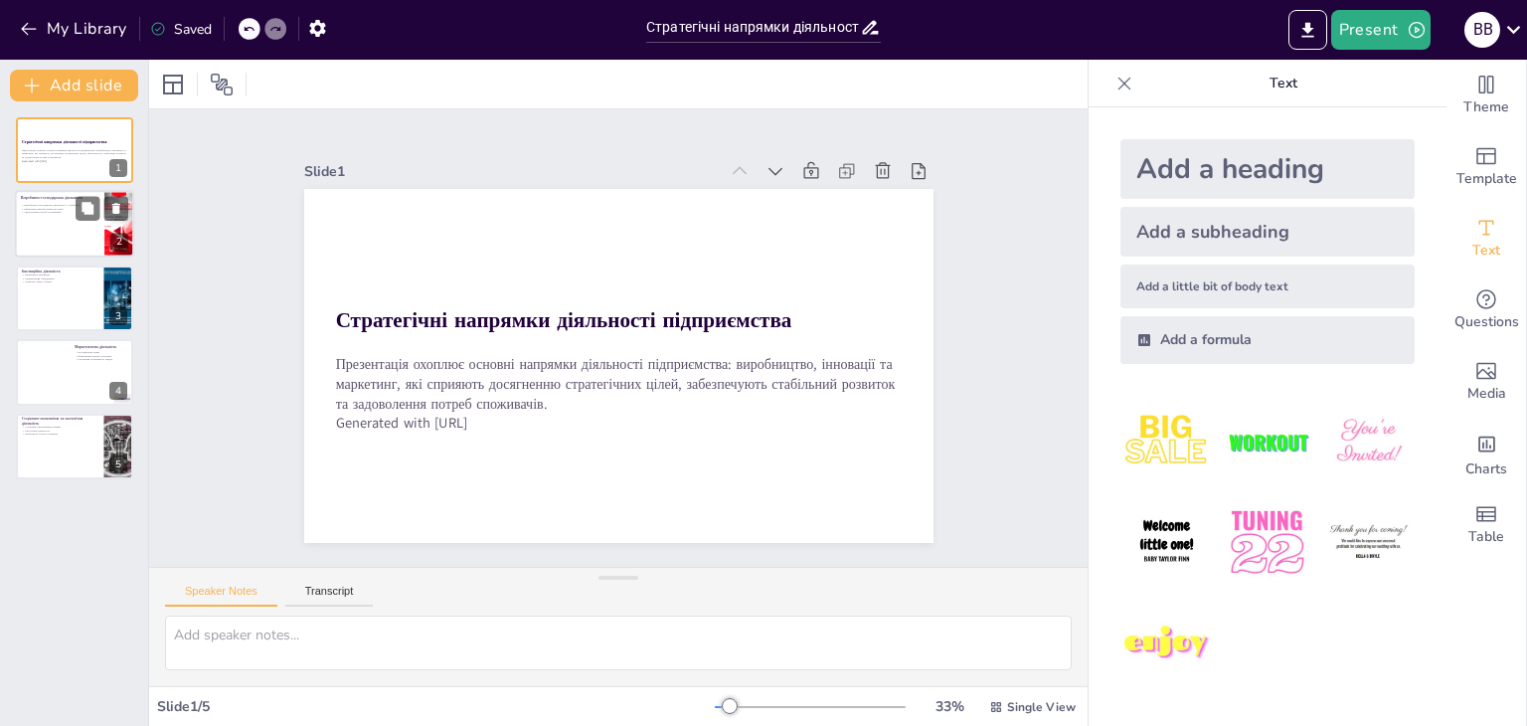
click at [73, 200] on div "Виробничо-господарська діяльність" at bounding box center [60, 198] width 78 height 9
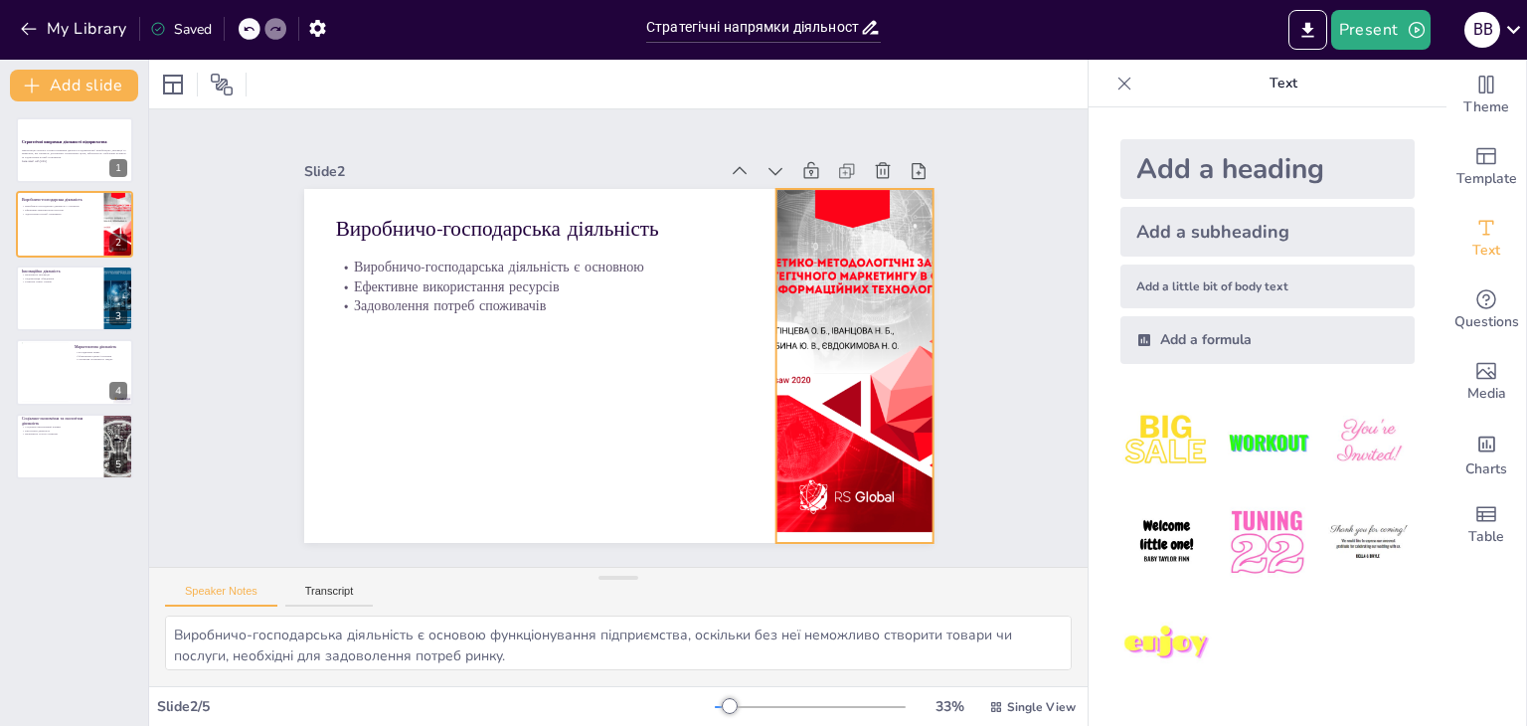
click at [796, 378] on div at bounding box center [734, 545] width 433 height 411
click at [938, 371] on icon at bounding box center [955, 388] width 34 height 34
click at [0, 351] on div "Стратегічні напрямки діяльності підприємства Презентація охоплює основні напрям…" at bounding box center [74, 298] width 148 height 362
click at [26, 366] on div at bounding box center [45, 372] width 48 height 61
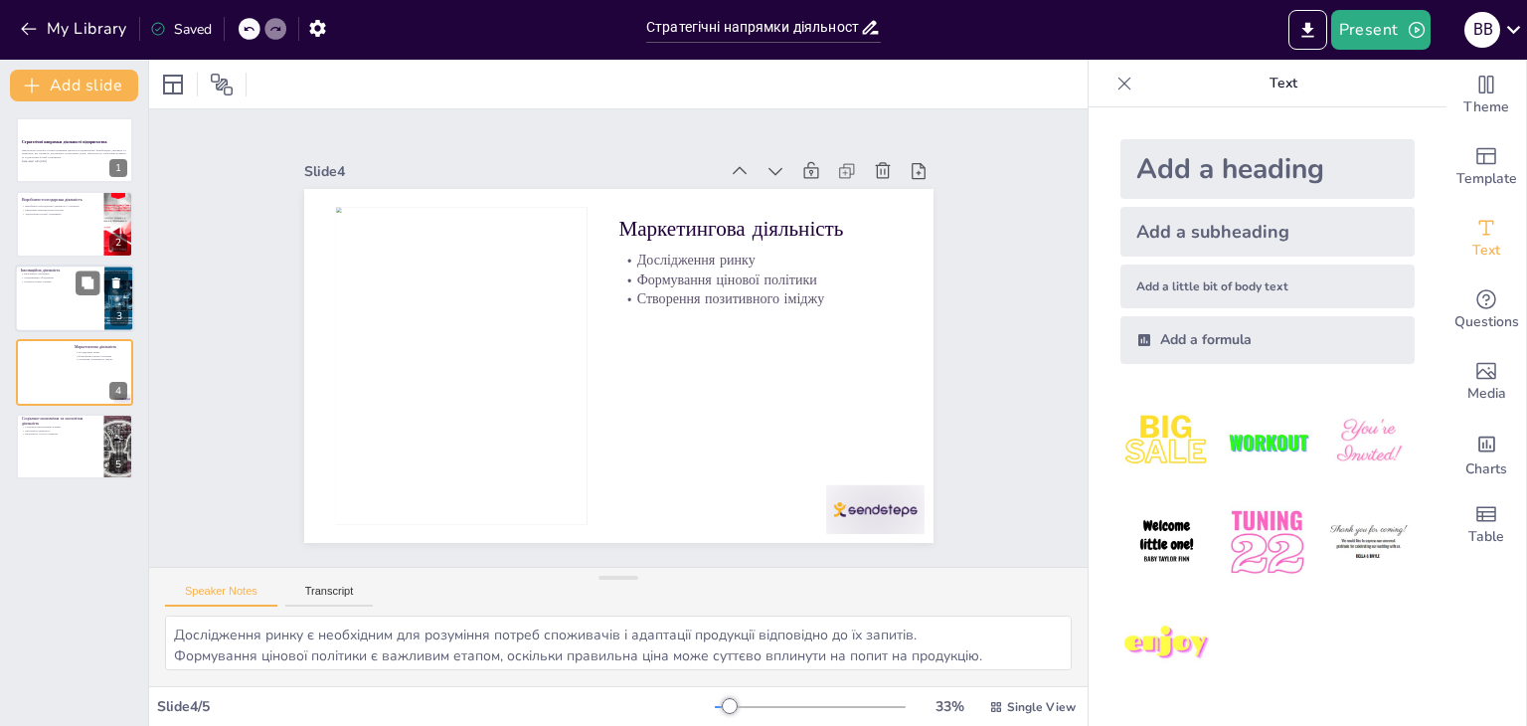
click at [36, 279] on p "Розвиток нових товарів" at bounding box center [60, 281] width 78 height 4
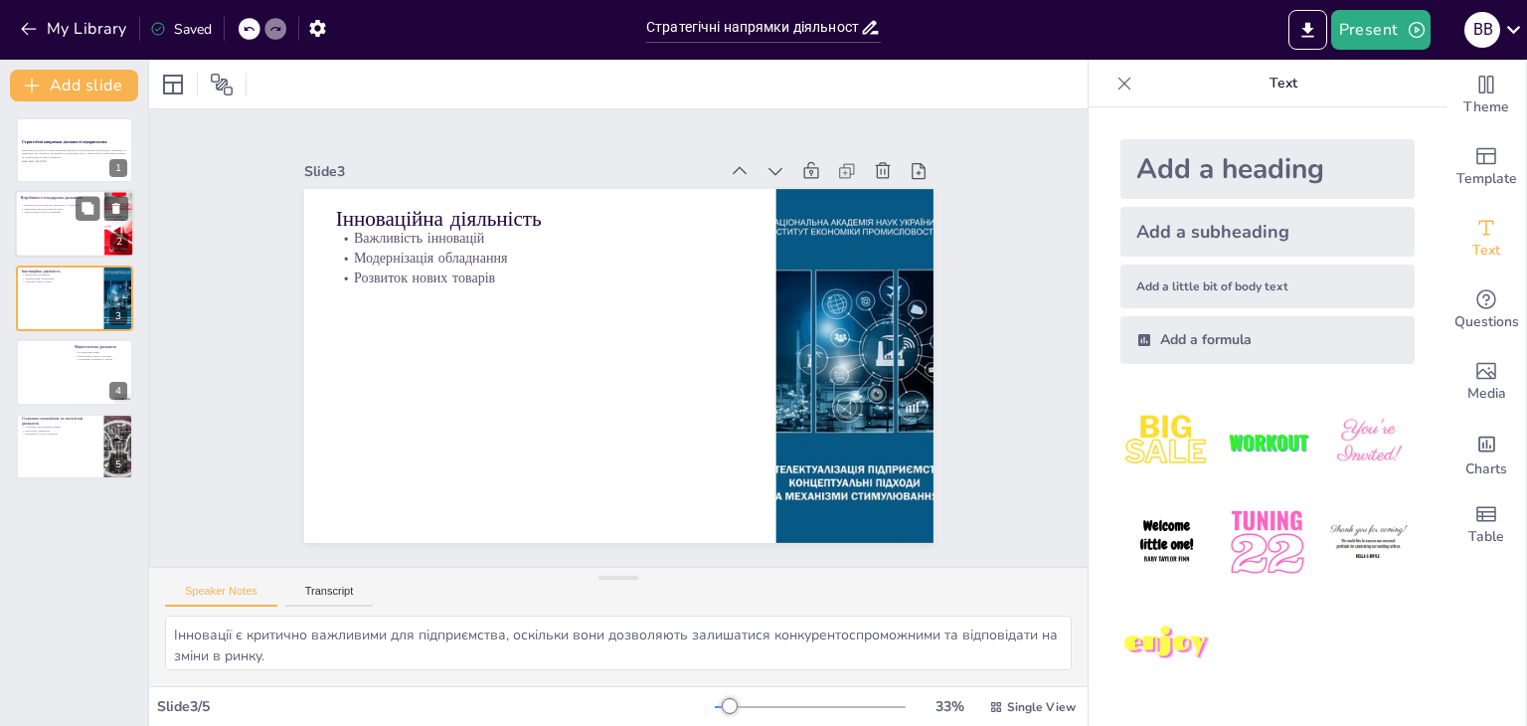
click at [49, 222] on div at bounding box center [74, 225] width 119 height 68
type textarea "Виробничо-господарська діяльність є основою функціонування підприємства, оскіль…"
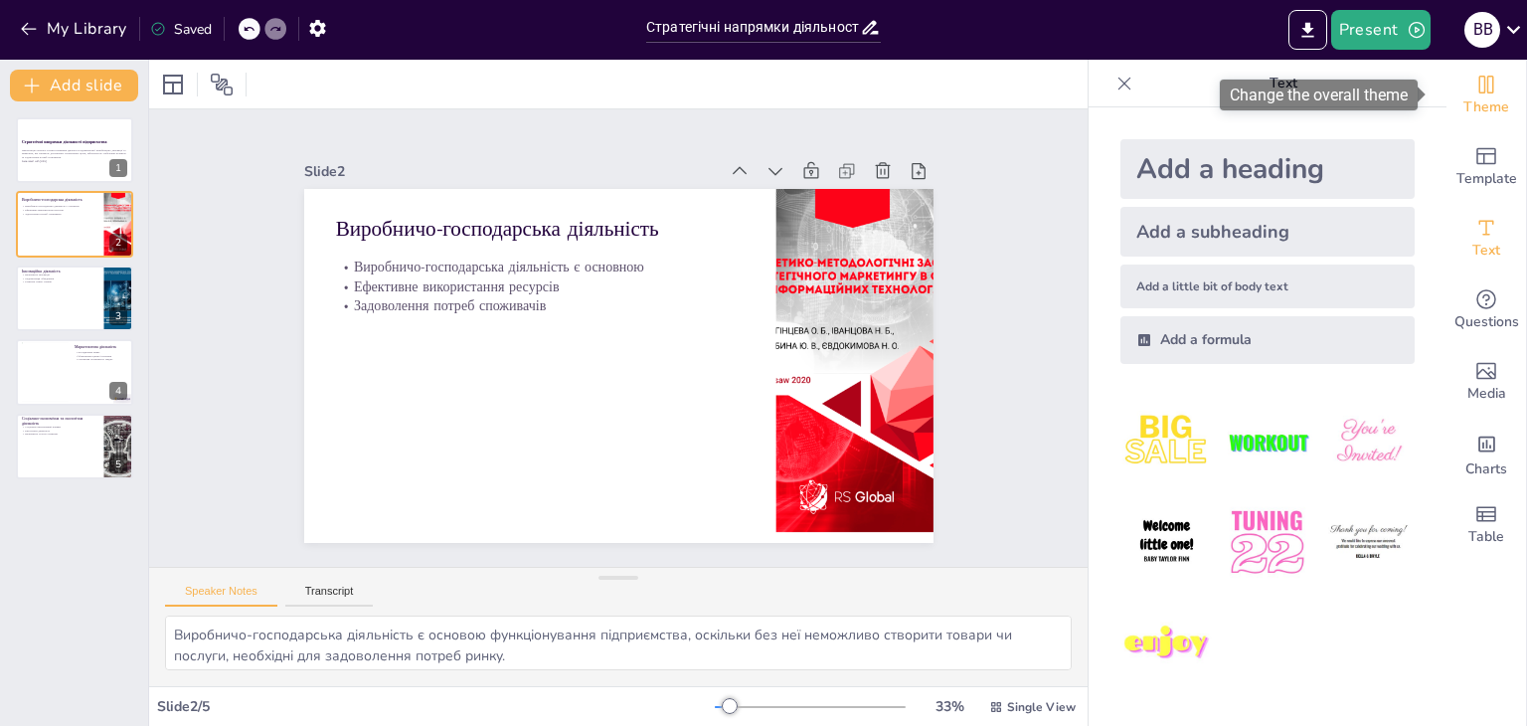
click at [1483, 129] on div "Theme Template Text Questions Media Charts Table" at bounding box center [1486, 310] width 80 height 501
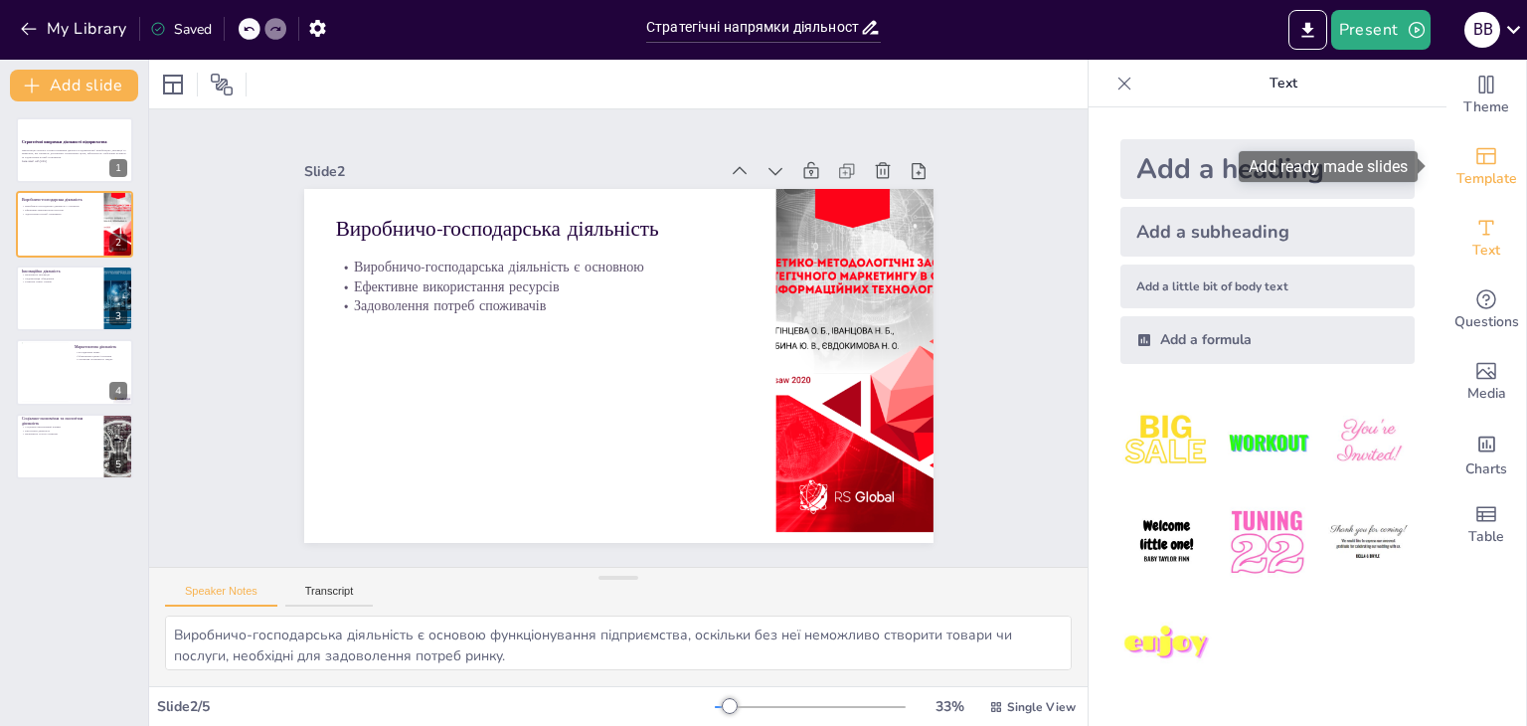
click at [1483, 131] on div "Template" at bounding box center [1486, 167] width 80 height 72
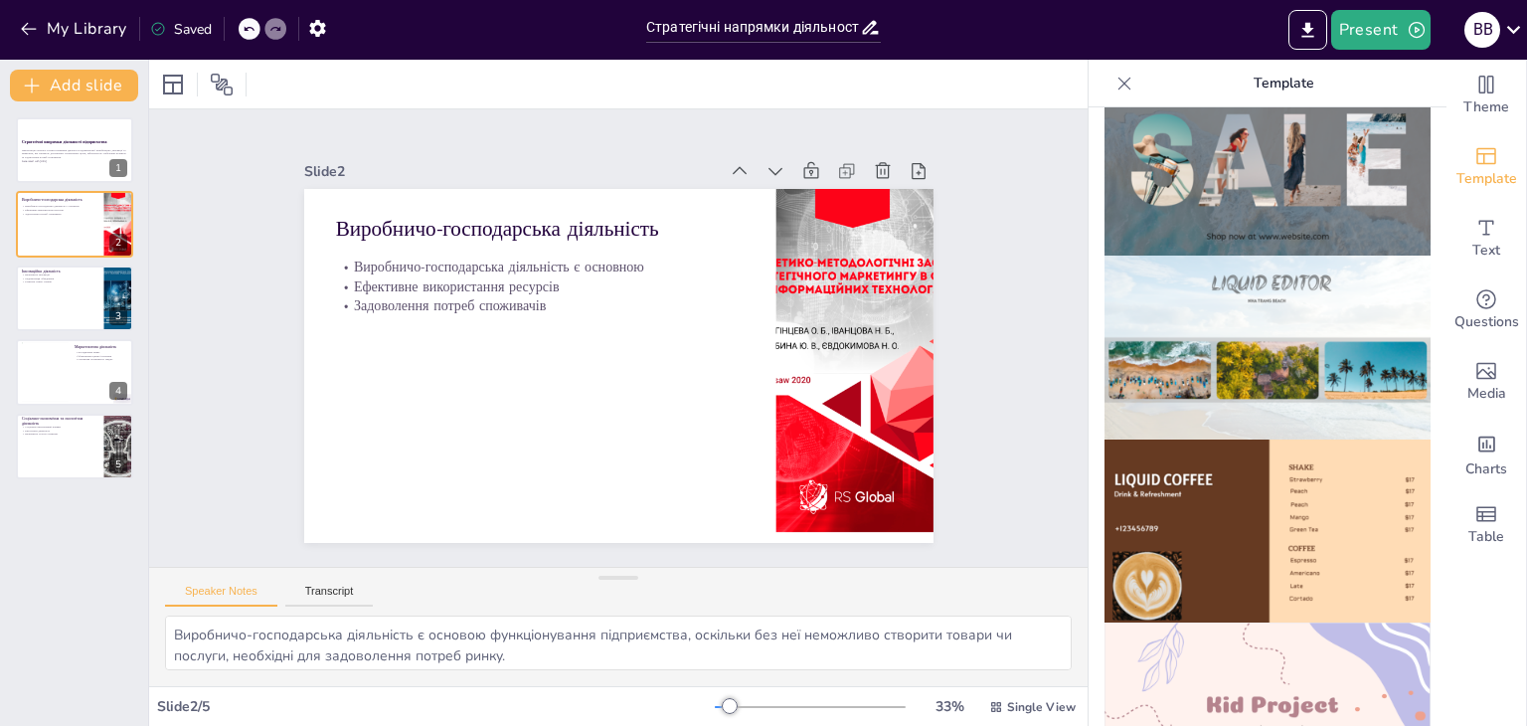
scroll to position [810, 0]
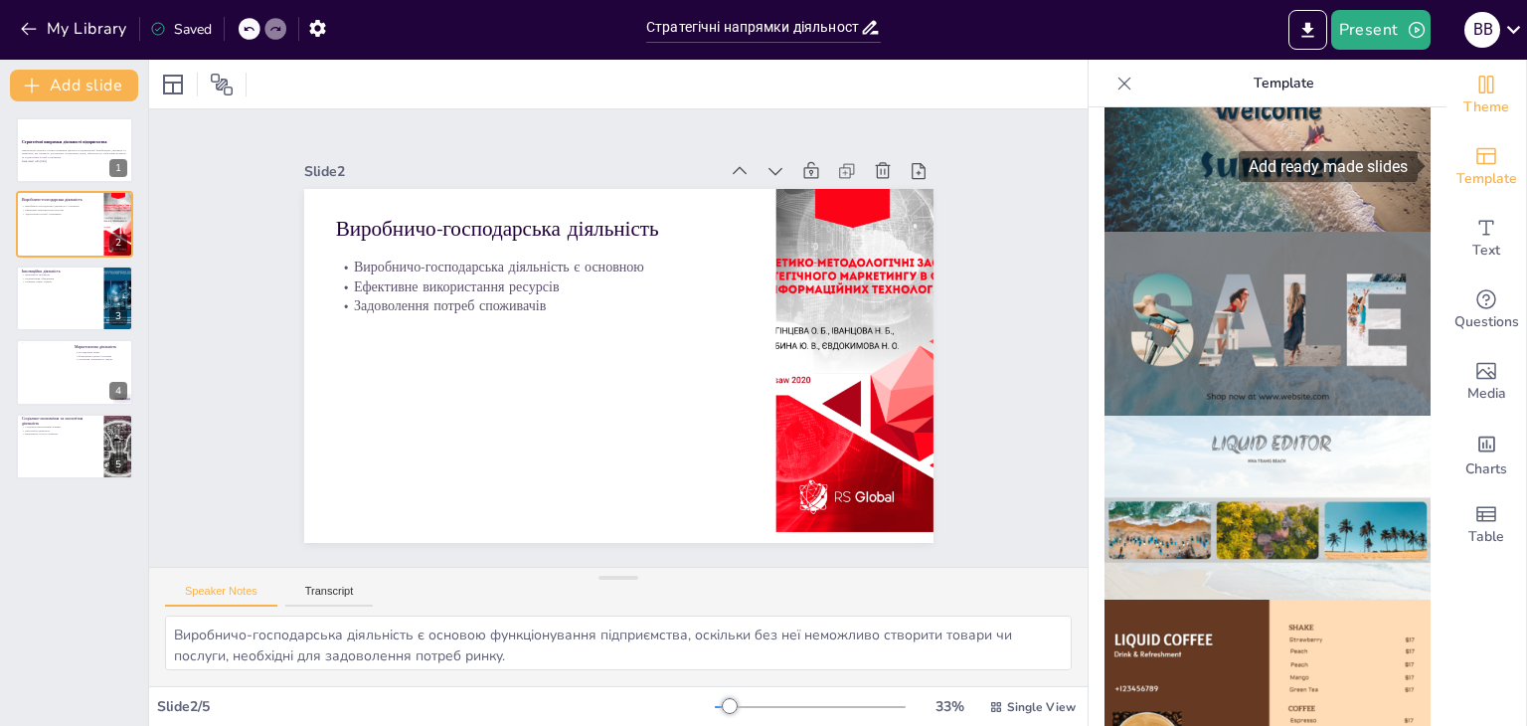
click at [1470, 108] on span "Theme" at bounding box center [1486, 107] width 46 height 22
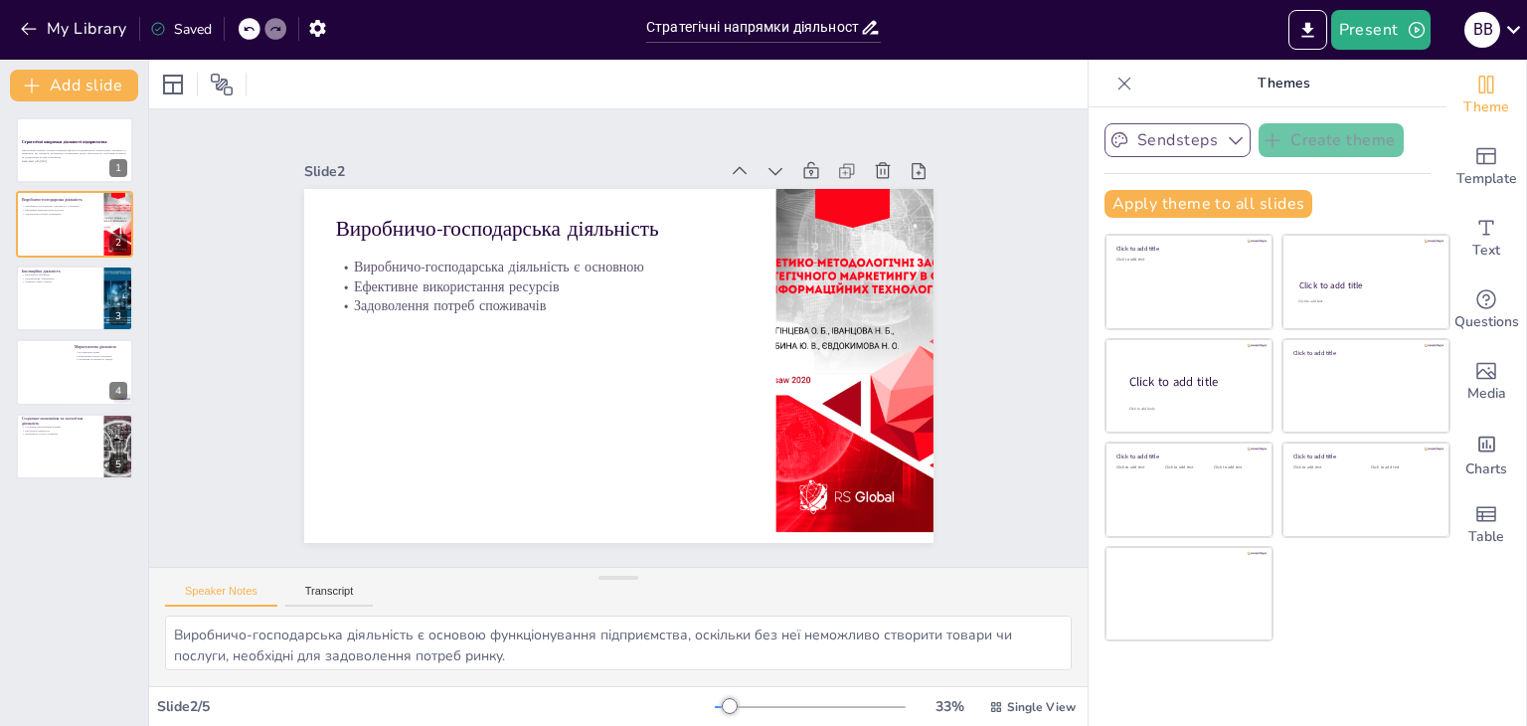
click at [1172, 132] on button "Sendsteps" at bounding box center [1177, 140] width 146 height 34
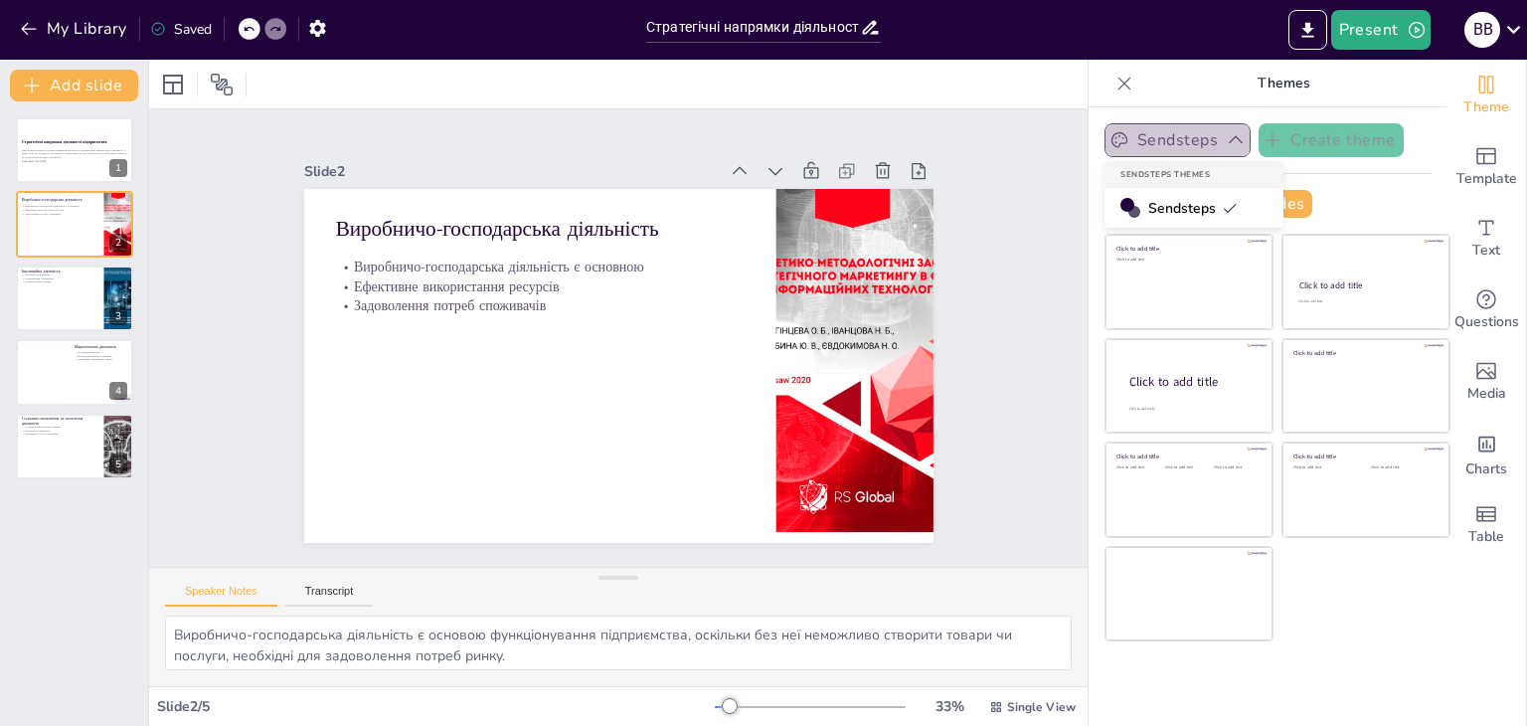
click at [1185, 134] on button "Sendsteps" at bounding box center [1177, 140] width 146 height 34
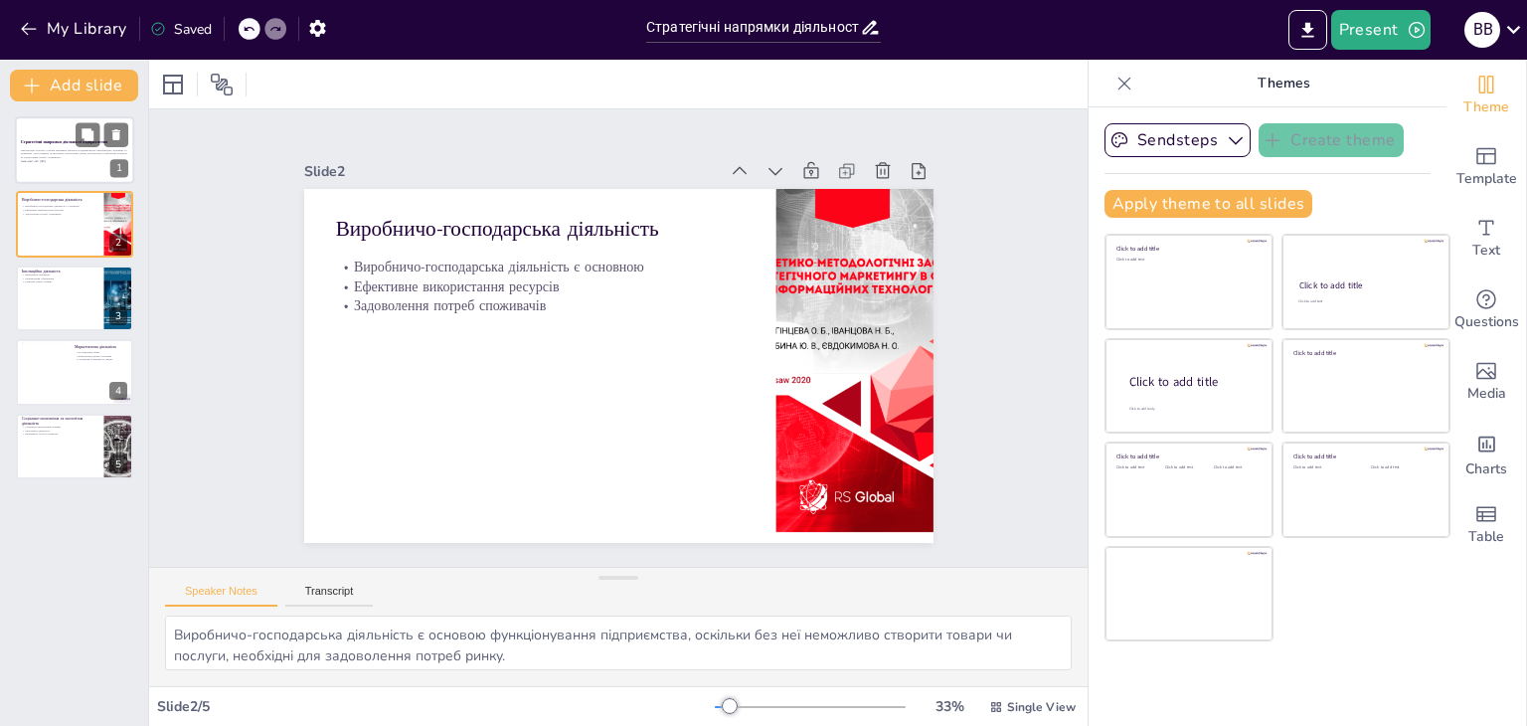
click at [44, 174] on div at bounding box center [74, 150] width 119 height 68
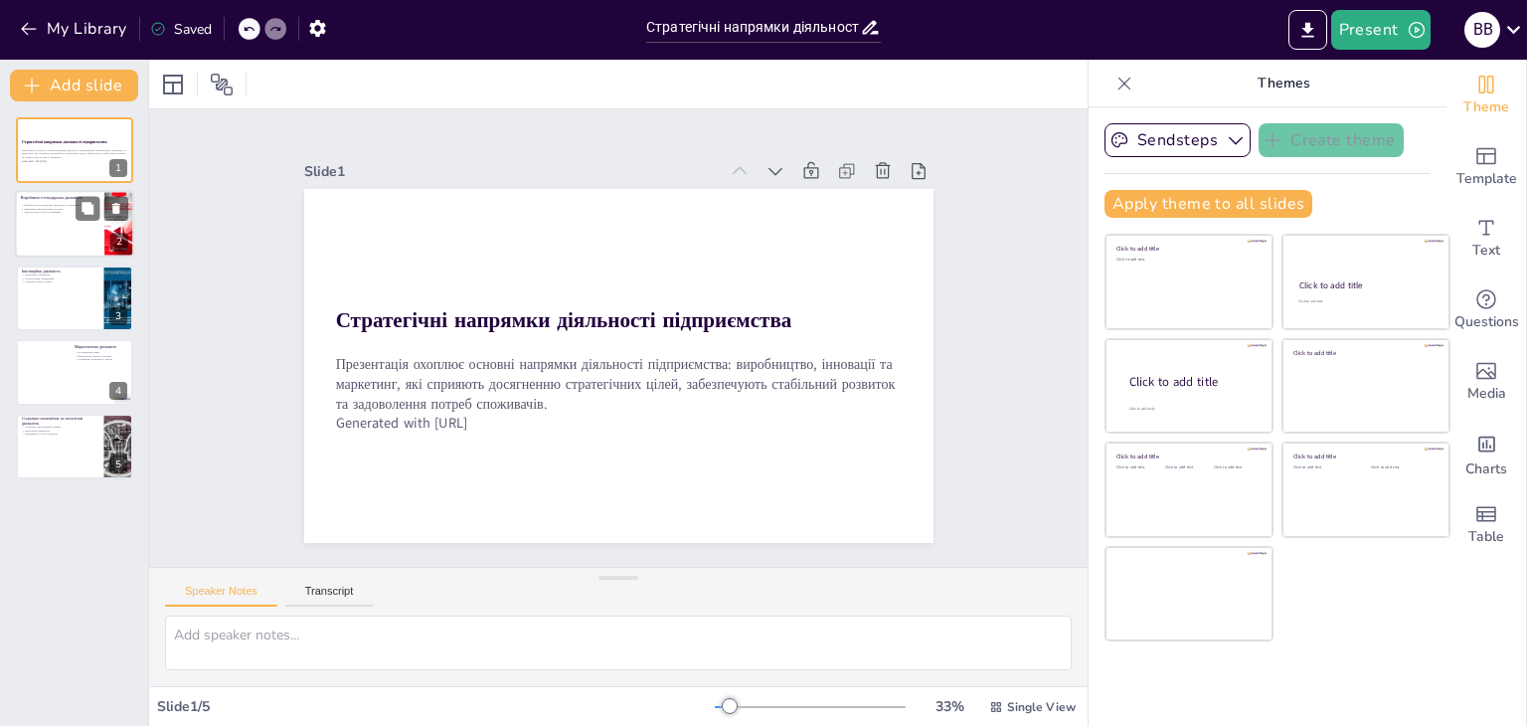
click at [52, 225] on div at bounding box center [74, 225] width 119 height 68
type textarea "Виробничо-господарська діяльність є основою функціонування підприємства, оскіль…"
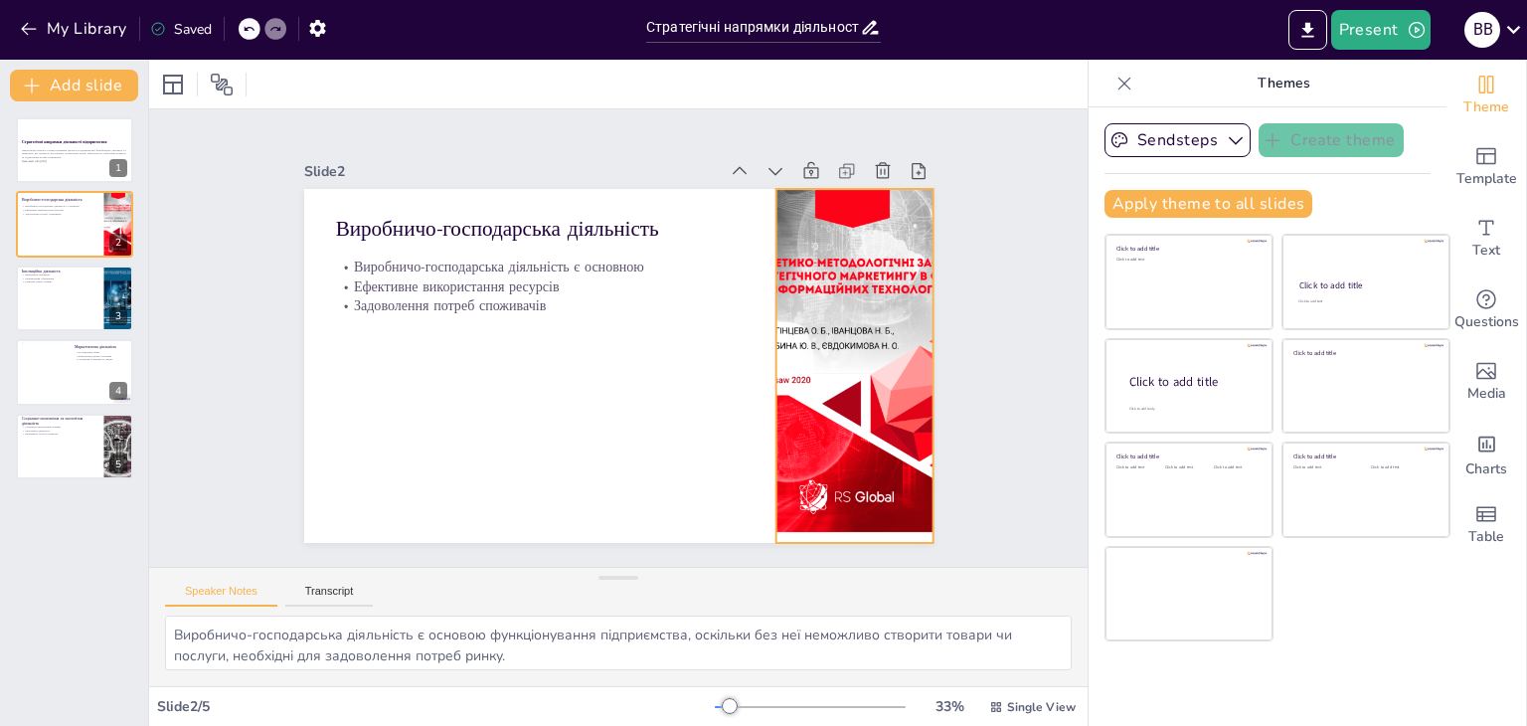
click at [895, 302] on div at bounding box center [792, 498] width 411 height 433
click at [862, 301] on div at bounding box center [884, 323] width 45 height 45
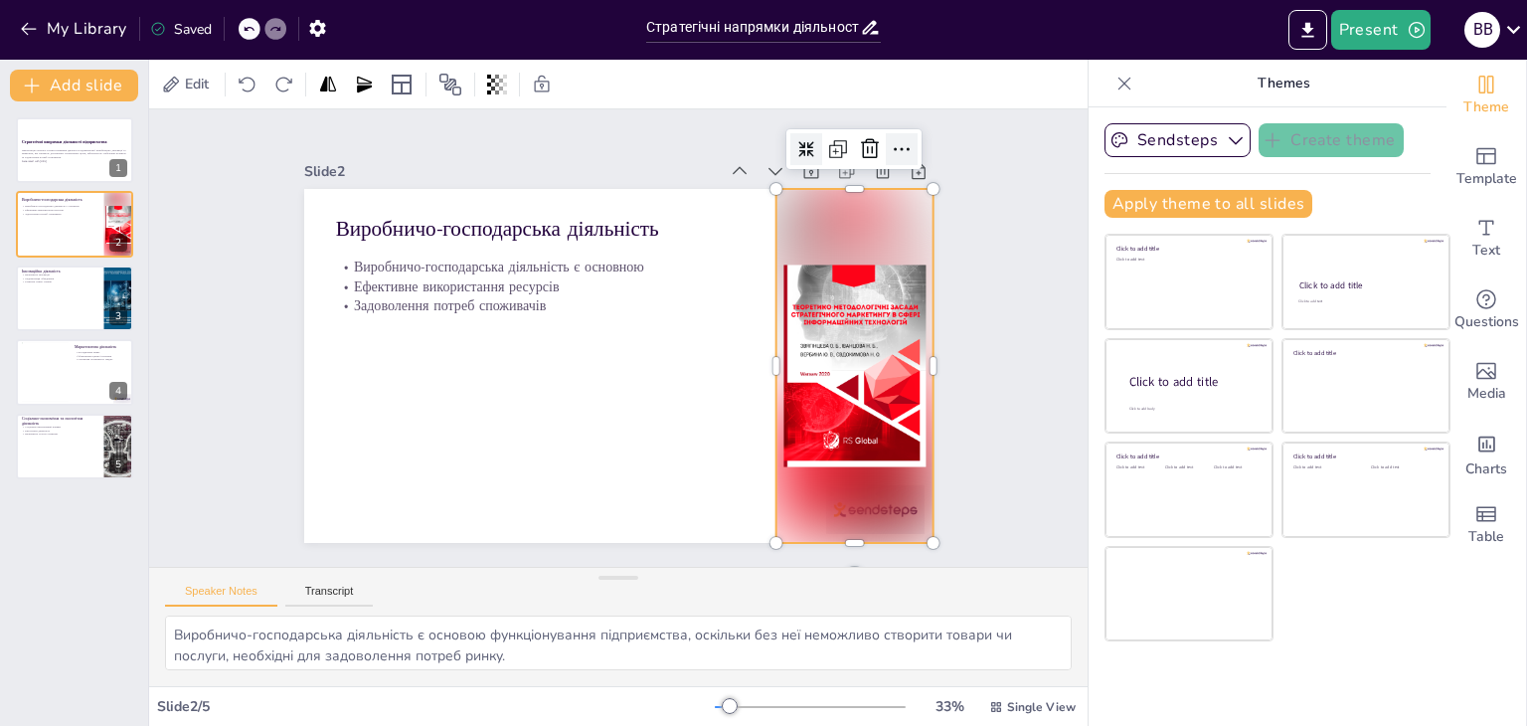
click at [920, 198] on icon at bounding box center [934, 212] width 28 height 28
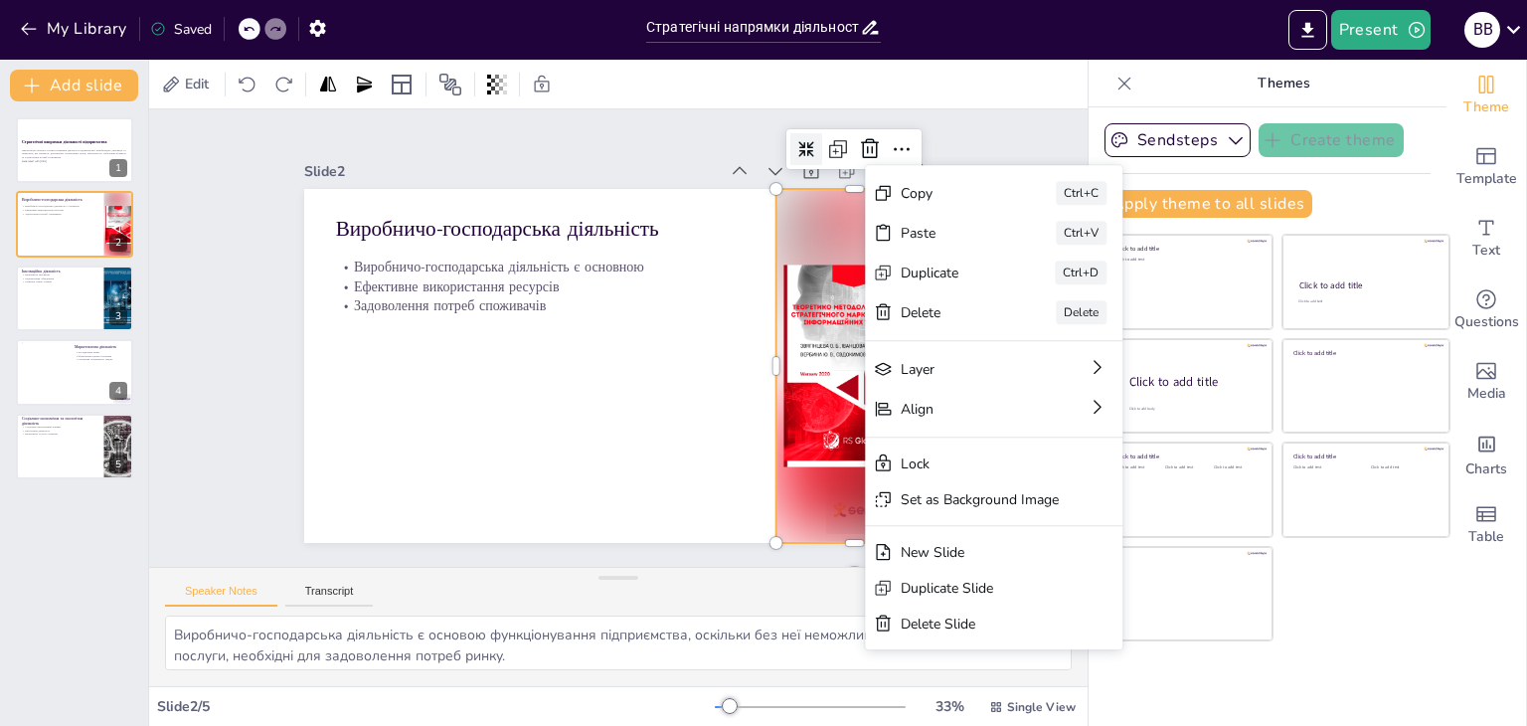
click at [851, 486] on div at bounding box center [849, 390] width 193 height 369
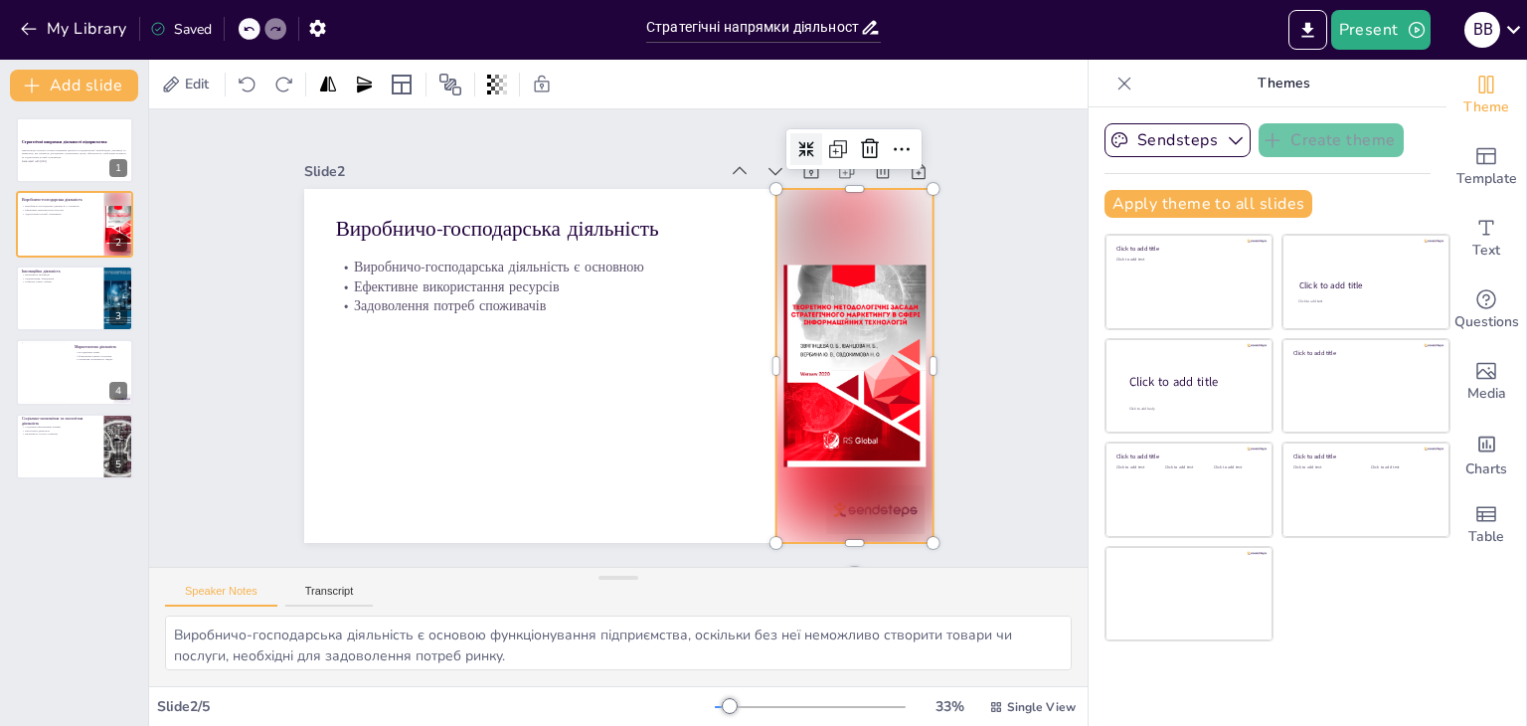
click at [848, 511] on div at bounding box center [844, 414] width 228 height 379
click at [850, 508] on div at bounding box center [844, 414] width 228 height 379
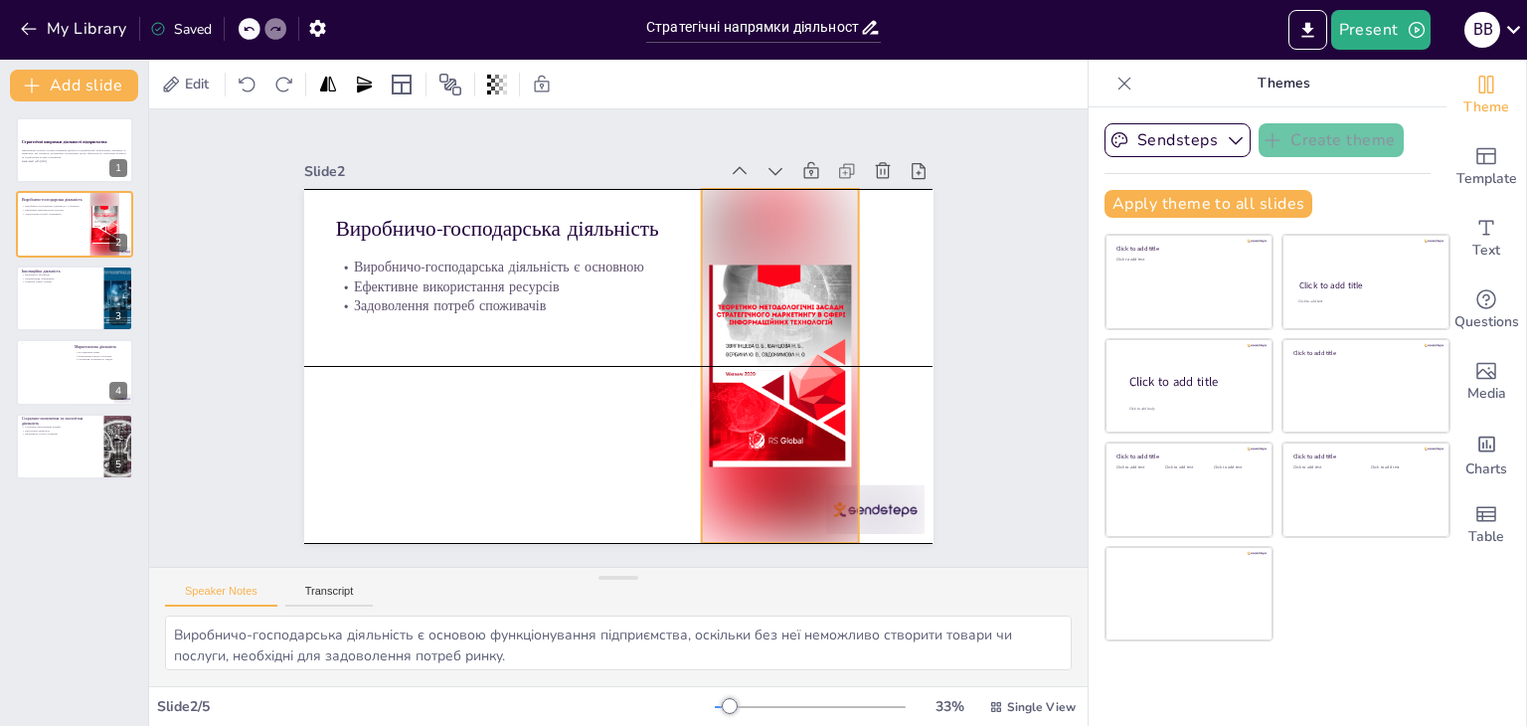
drag, startPoint x: 850, startPoint y: 508, endPoint x: 775, endPoint y: 509, distance: 74.6
click at [775, 509] on div at bounding box center [743, 442] width 313 height 385
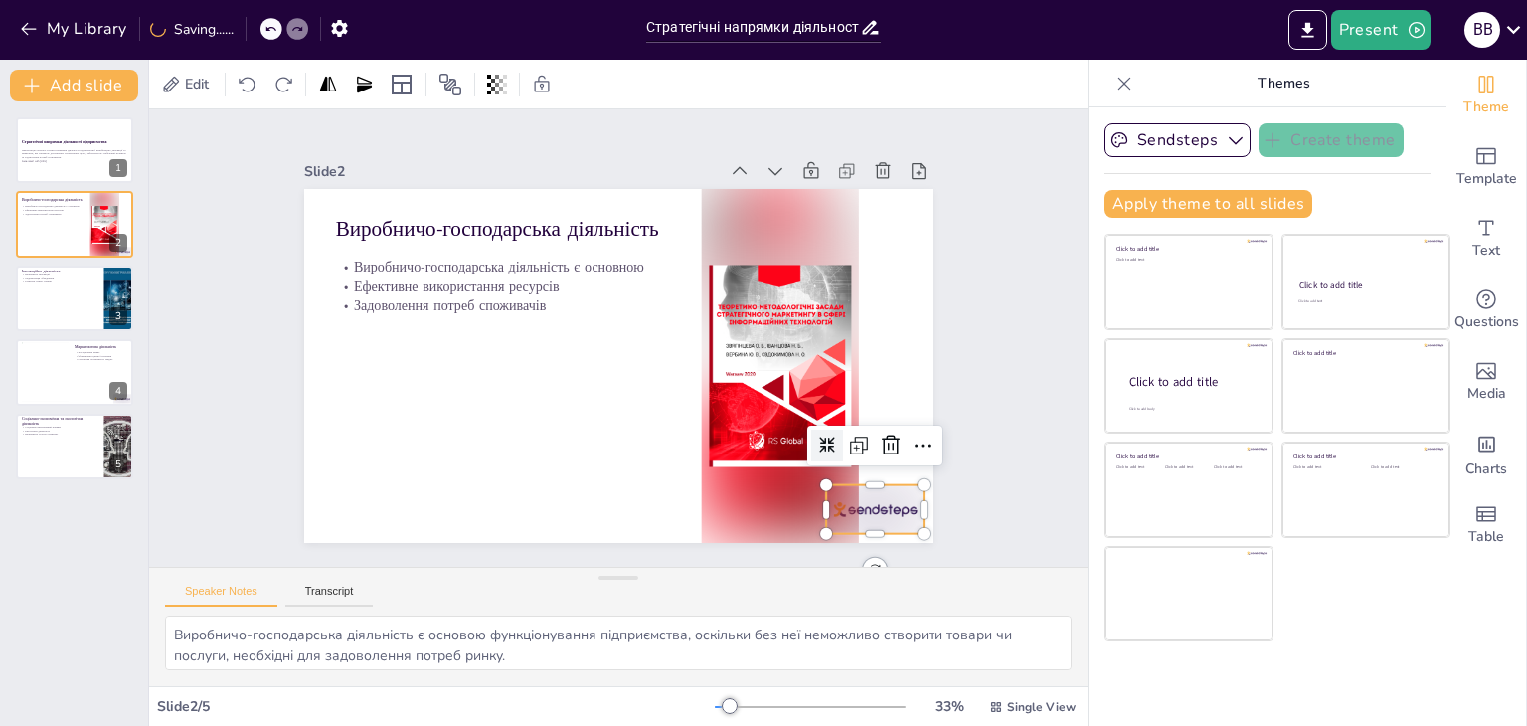
click at [858, 513] on div at bounding box center [875, 509] width 98 height 49
click at [709, 604] on icon at bounding box center [692, 621] width 34 height 34
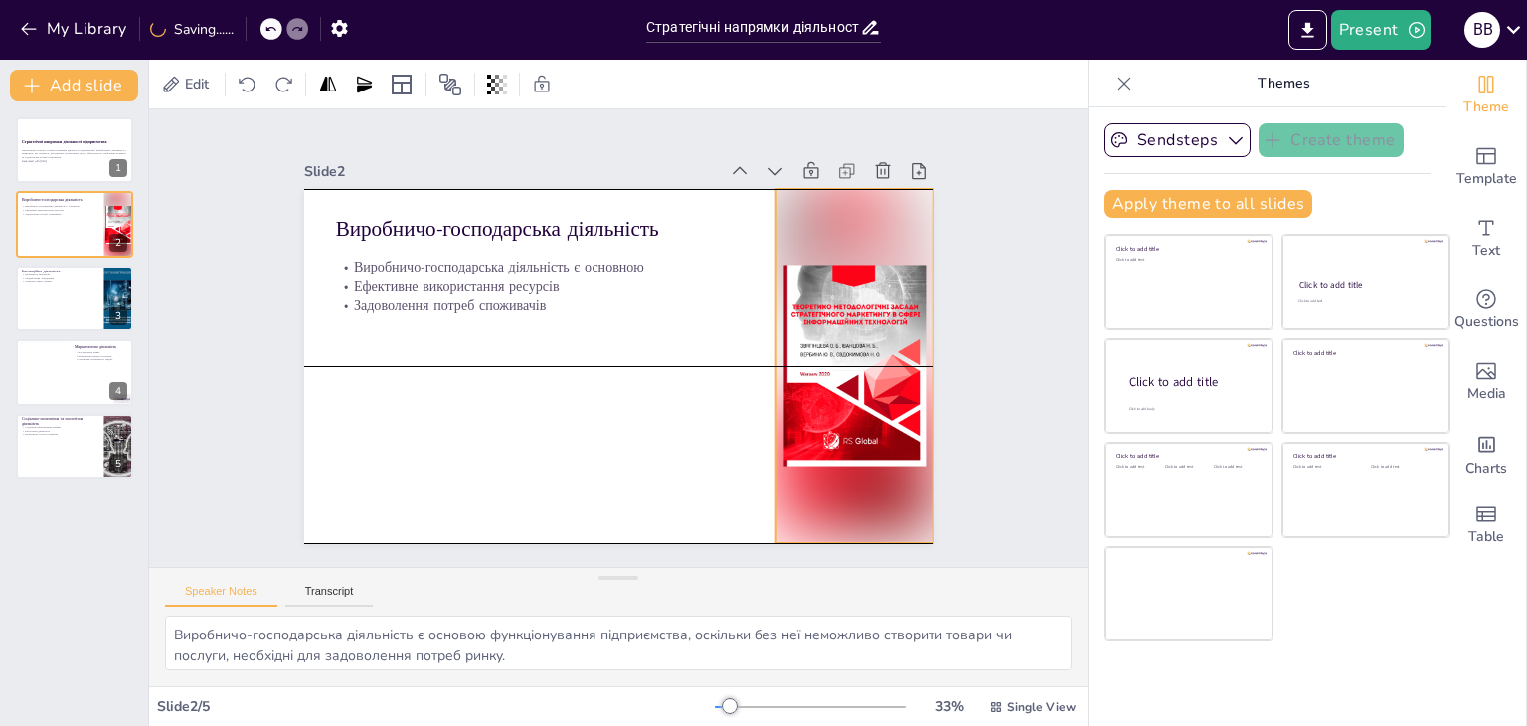
drag, startPoint x: 813, startPoint y: 454, endPoint x: 886, endPoint y: 453, distance: 72.6
click at [886, 453] on div at bounding box center [808, 479] width 313 height 385
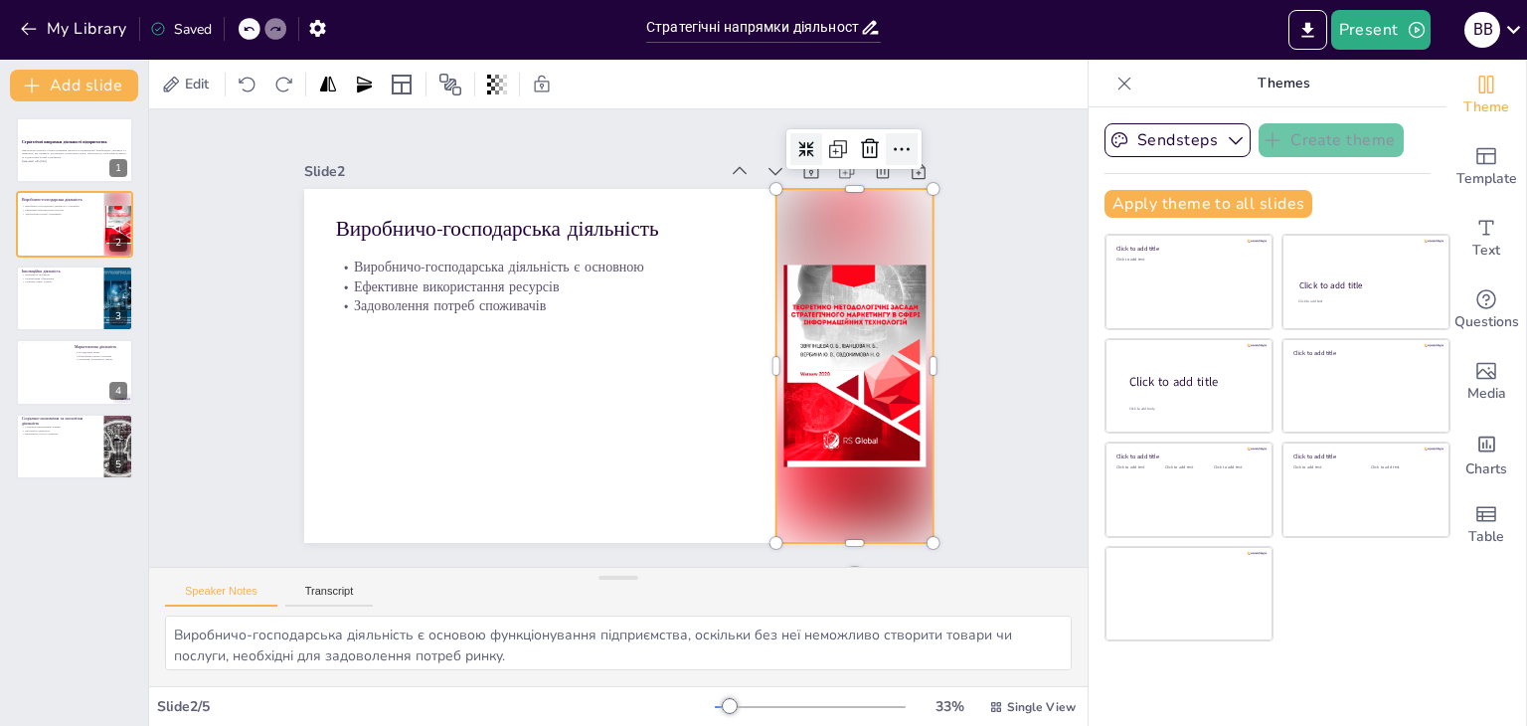
click at [927, 210] on icon at bounding box center [935, 213] width 16 height 6
